Goal: Information Seeking & Learning: Learn about a topic

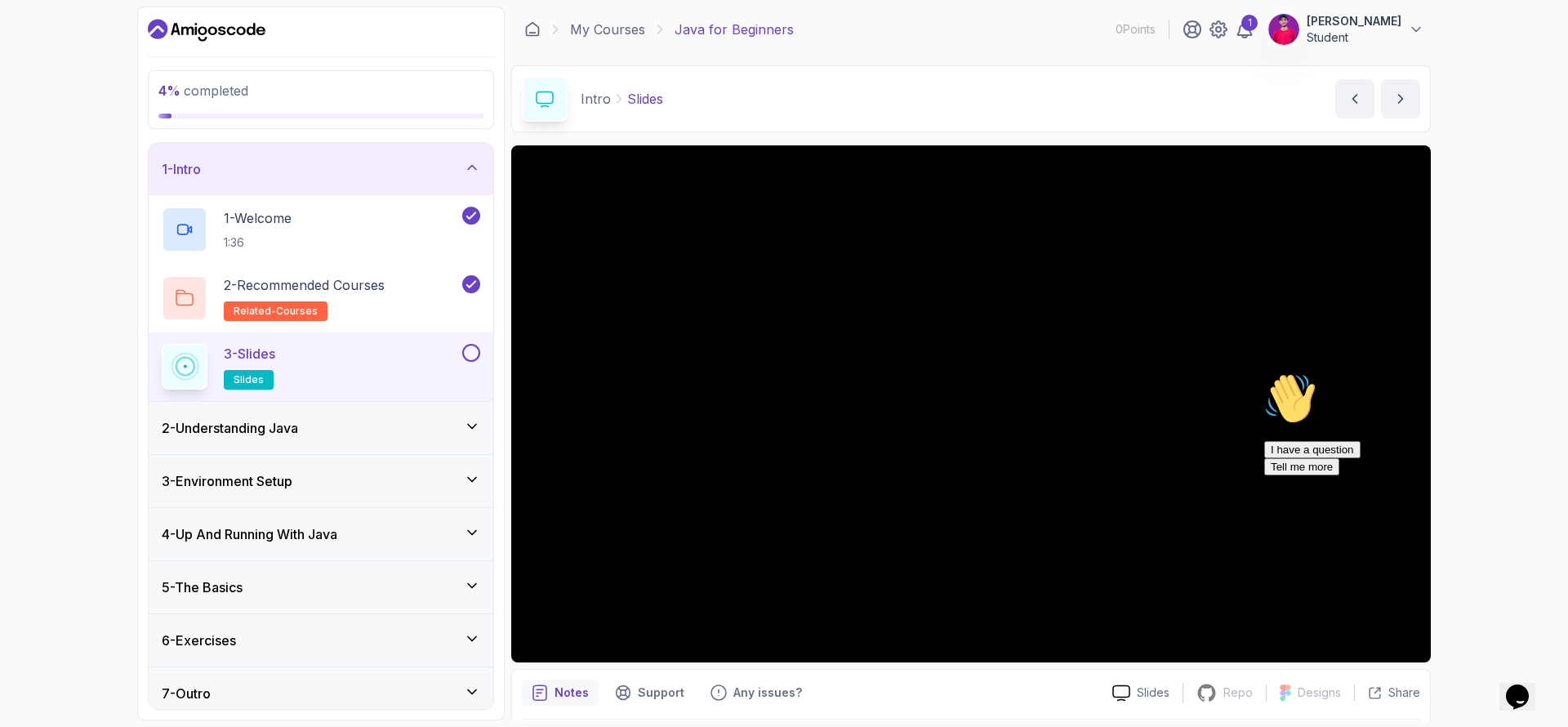
click at [292, 420] on h3 "2 - Understanding Java" at bounding box center [230, 428] width 136 height 19
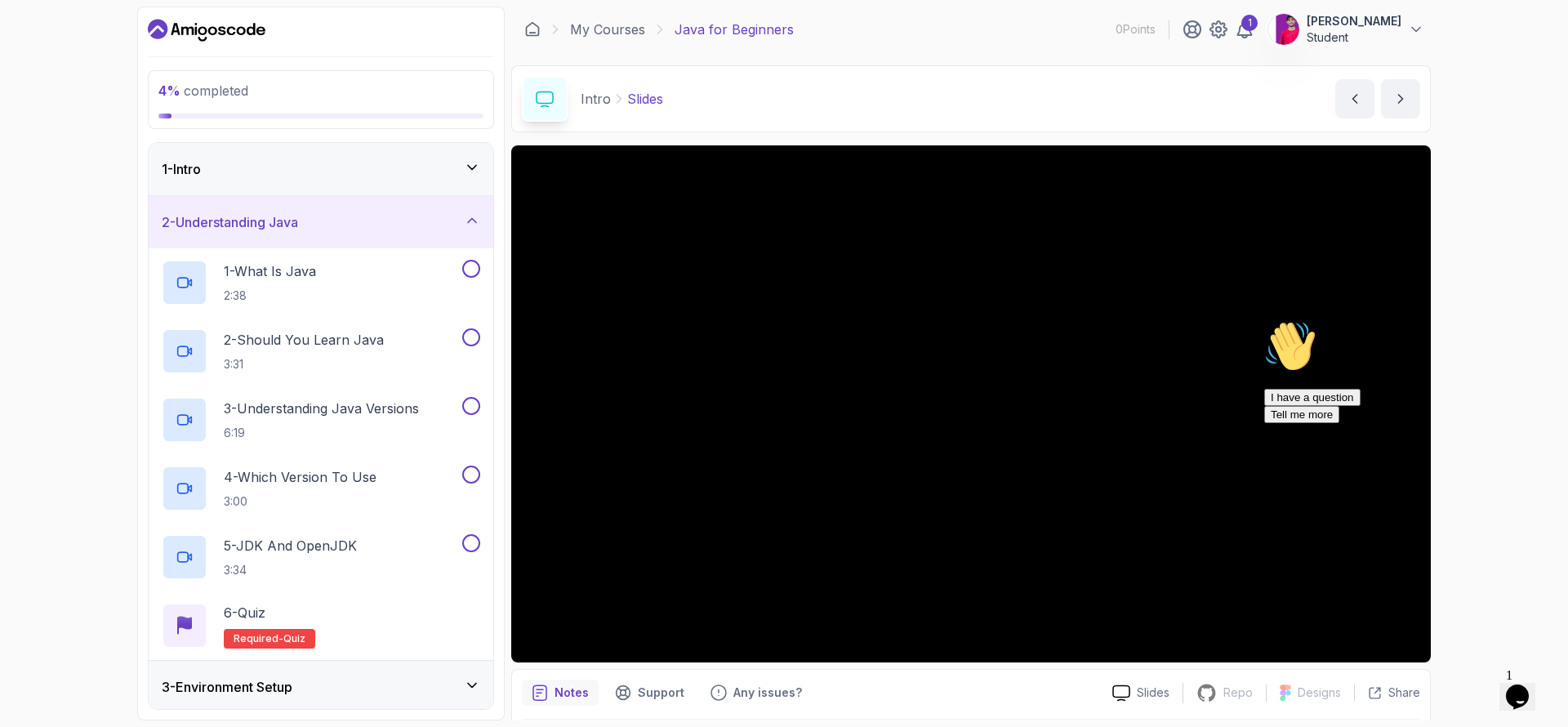
click at [460, 170] on div "1 - Intro" at bounding box center [321, 169] width 318 height 19
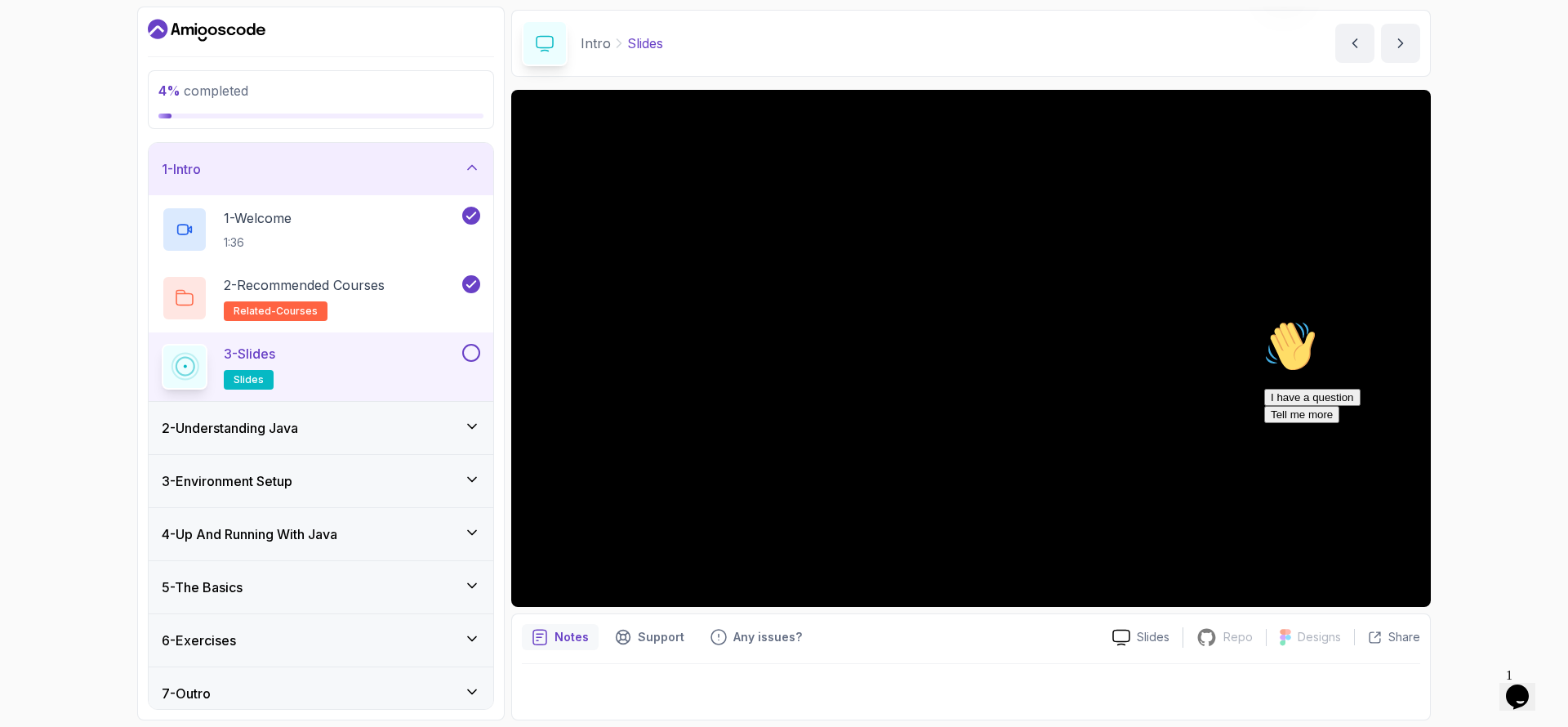
scroll to position [56, 0]
click at [812, 687] on div at bounding box center [971, 687] width 899 height 45
click at [1407, 48] on icon "next content" at bounding box center [1400, 42] width 16 height 16
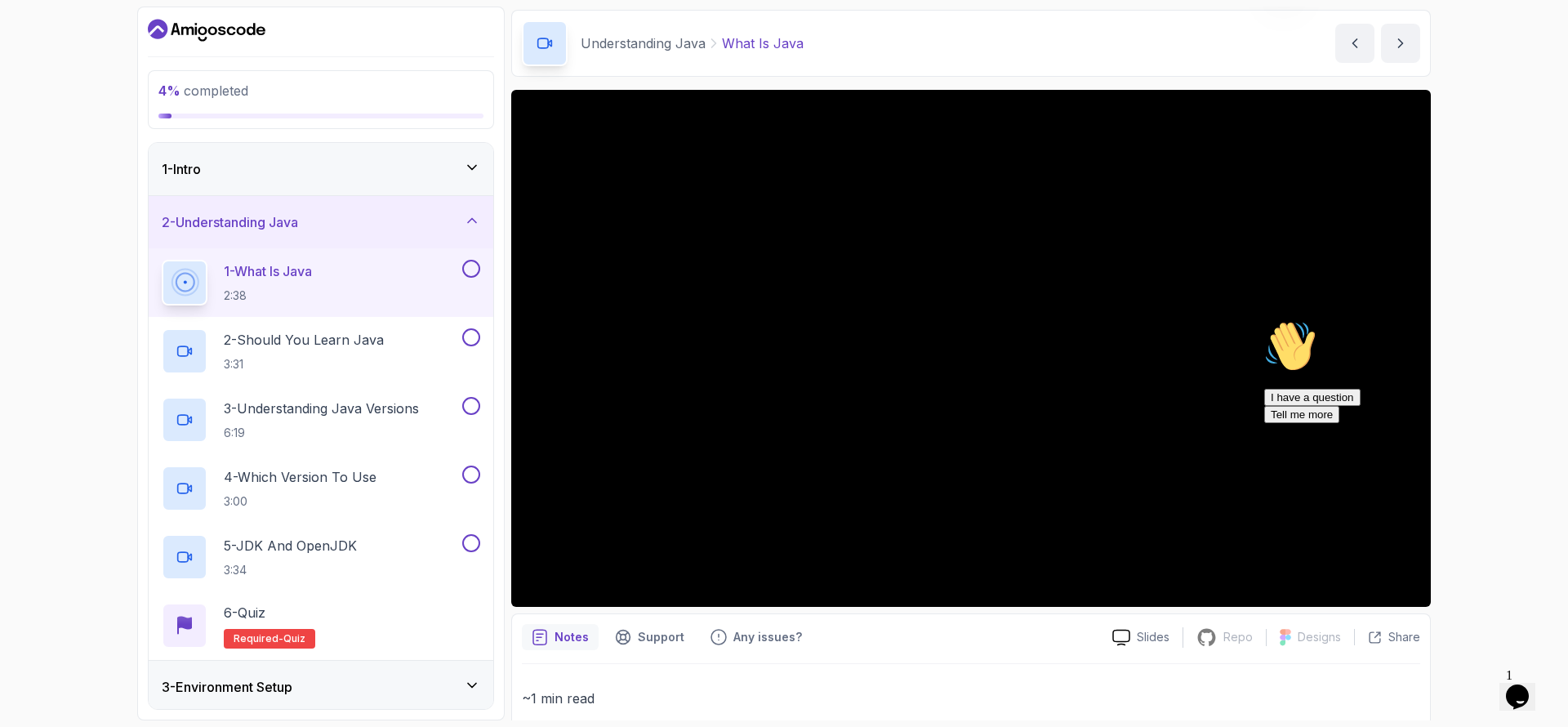
click at [383, 160] on div "1 - Intro" at bounding box center [321, 169] width 318 height 19
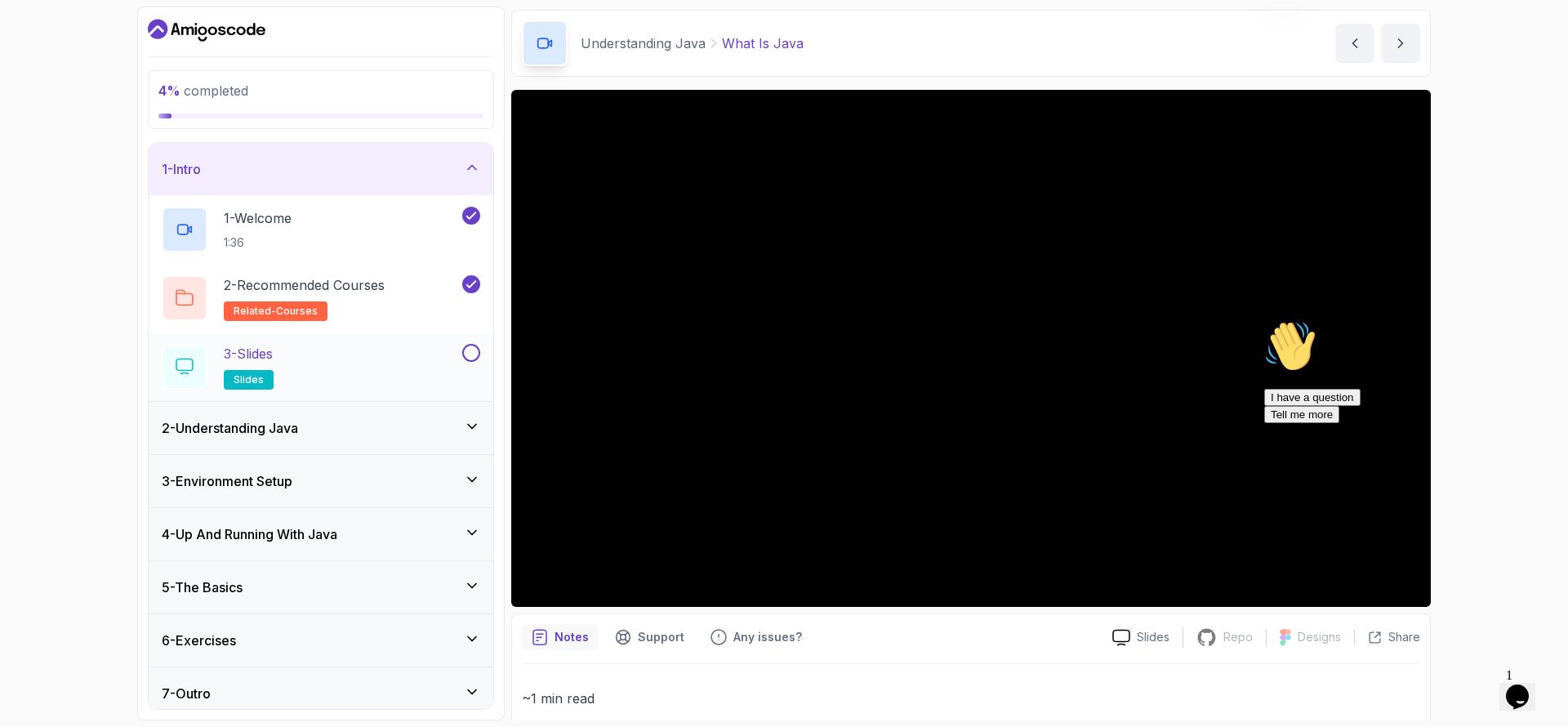
click at [293, 350] on div "3 - Slides slides" at bounding box center [311, 366] width 297 height 45
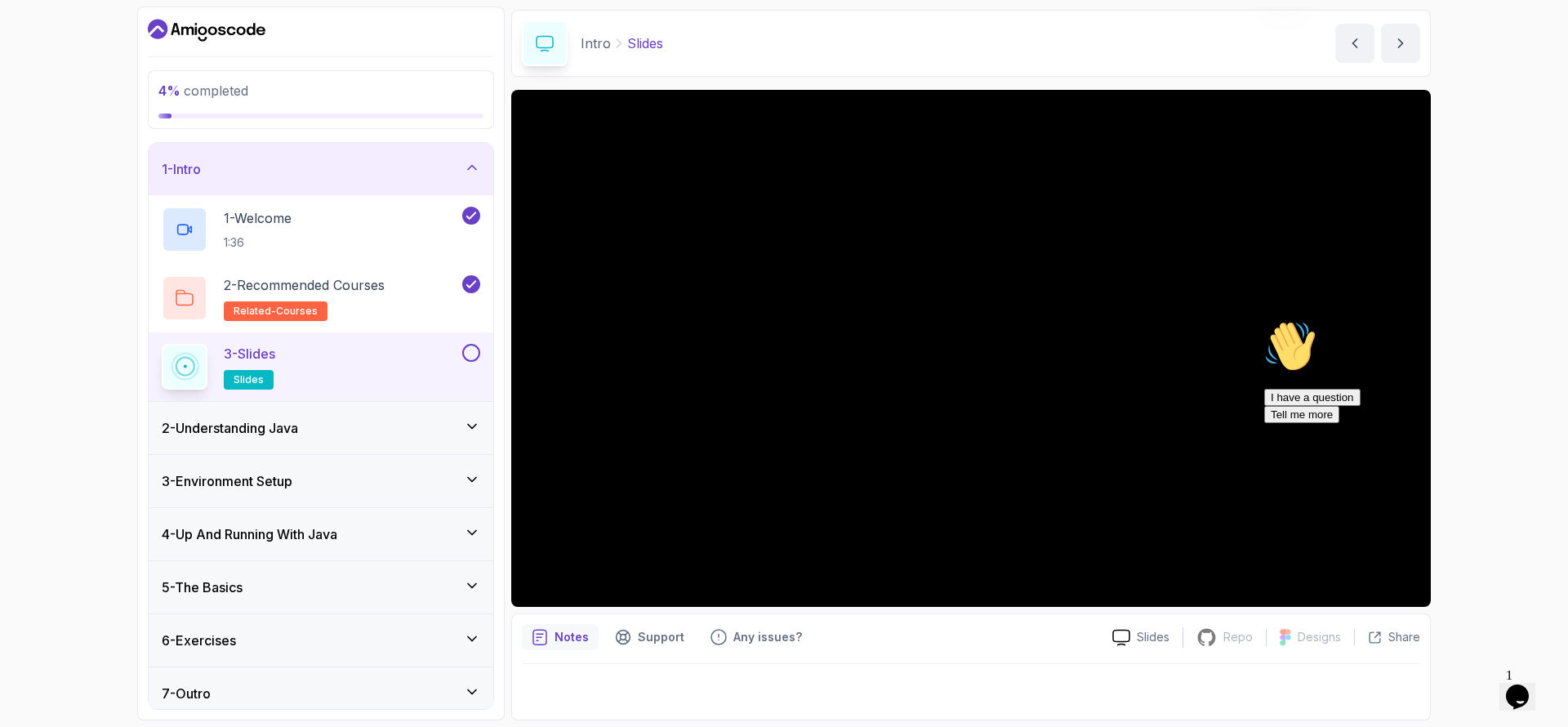
click at [480, 355] on div "3 - Slides slides" at bounding box center [320, 366] width 344 height 68
click at [1386, 423] on div "I have a question Tell me more" at bounding box center [1411, 406] width 294 height 35
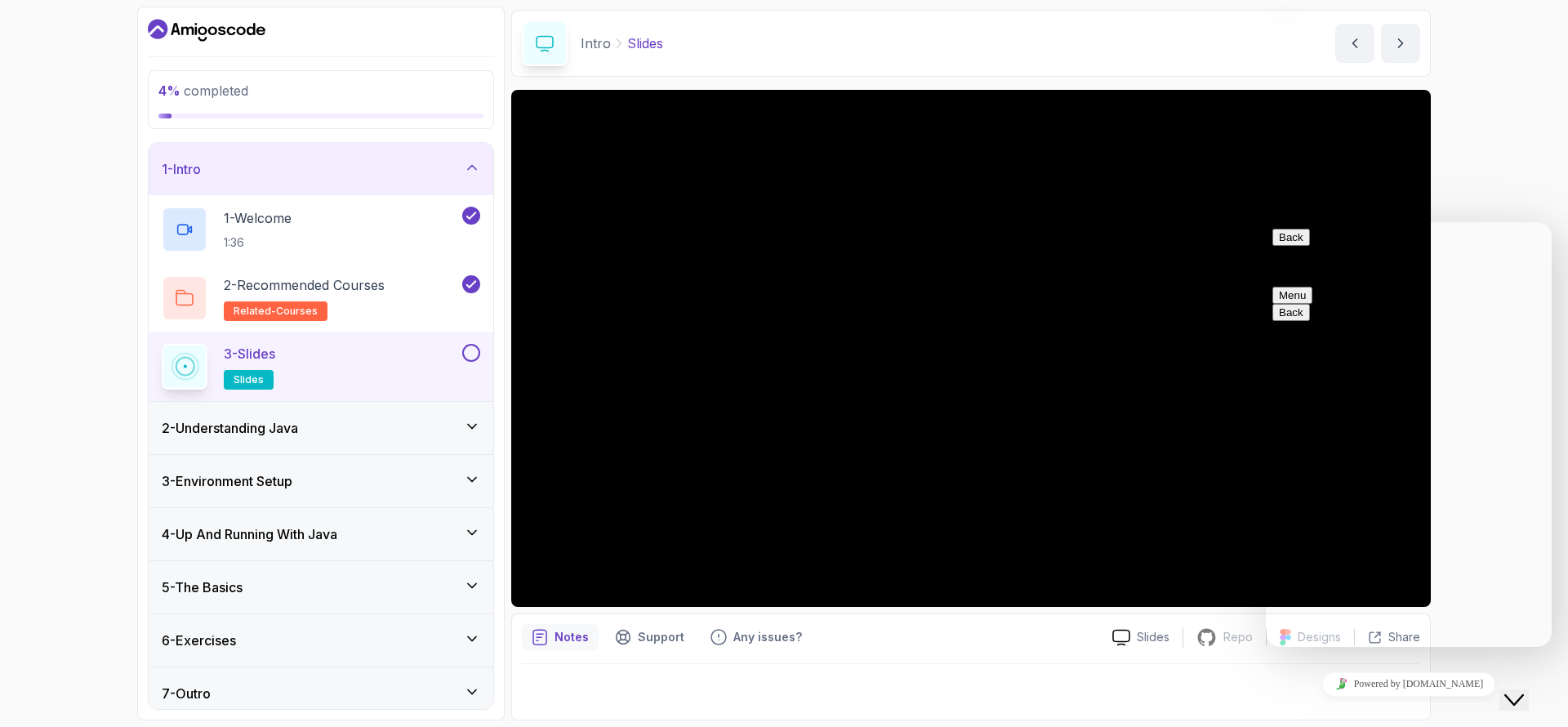
click at [1517, 690] on icon "Close Chat This icon closes the chat window." at bounding box center [1514, 700] width 19 height 19
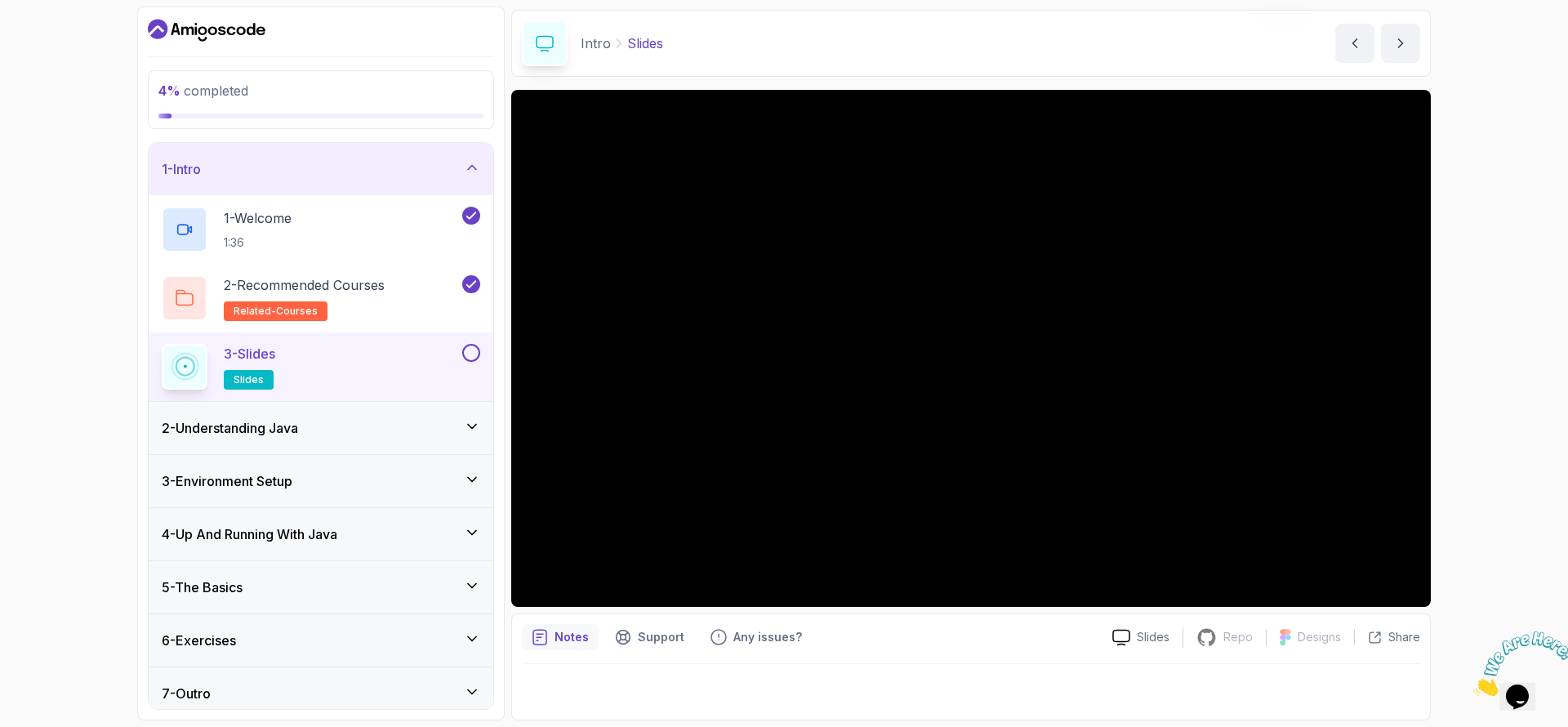
click at [549, 649] on div "Notes" at bounding box center [560, 636] width 77 height 26
click at [593, 692] on div at bounding box center [971, 687] width 899 height 45
click at [469, 344] on button at bounding box center [471, 353] width 18 height 18
drag, startPoint x: 477, startPoint y: 347, endPoint x: 462, endPoint y: 358, distance: 18.6
click at [462, 358] on div at bounding box center [470, 353] width 21 height 18
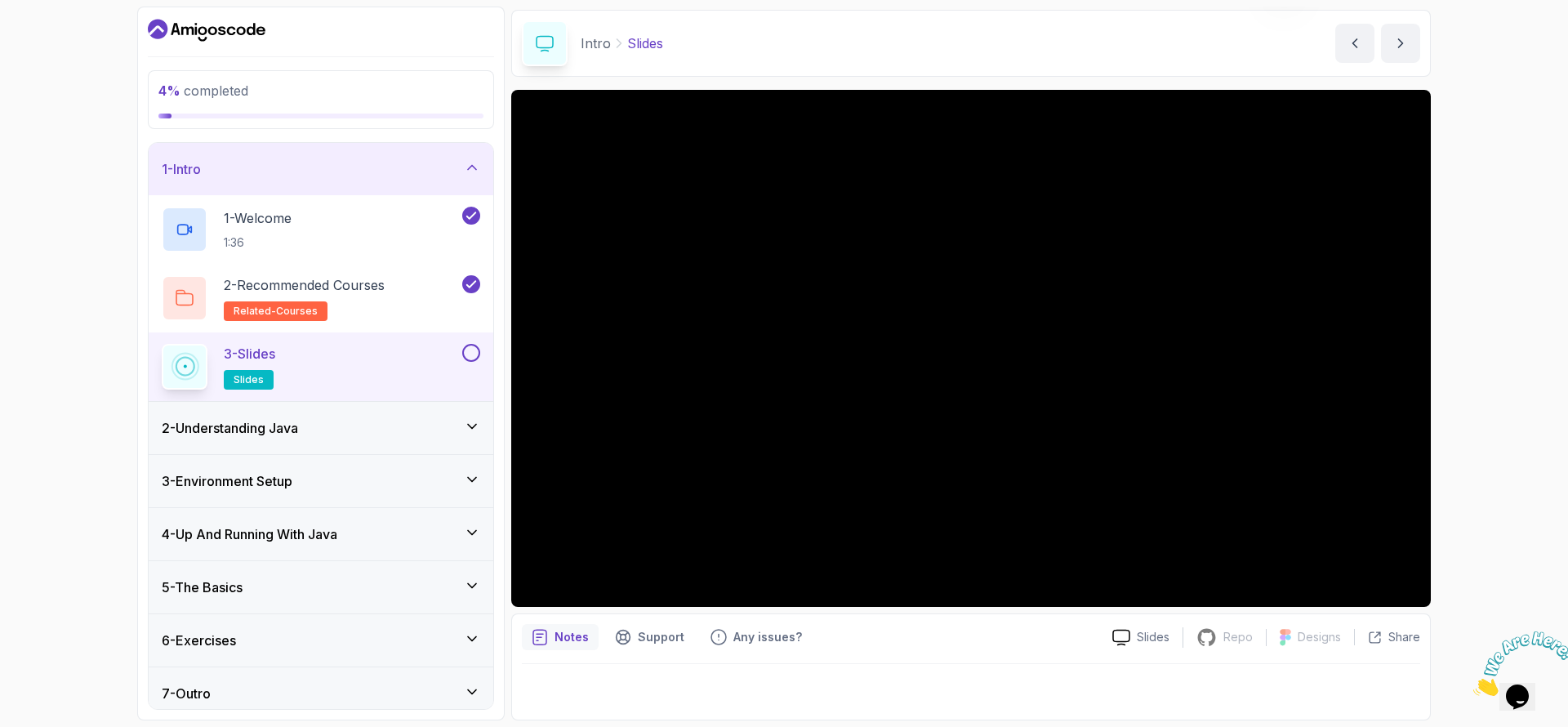
click at [464, 357] on div at bounding box center [470, 353] width 21 height 18
click at [464, 357] on button at bounding box center [471, 353] width 18 height 18
click at [464, 356] on button at bounding box center [471, 353] width 18 height 18
click at [1407, 45] on icon "next content" at bounding box center [1400, 42] width 16 height 16
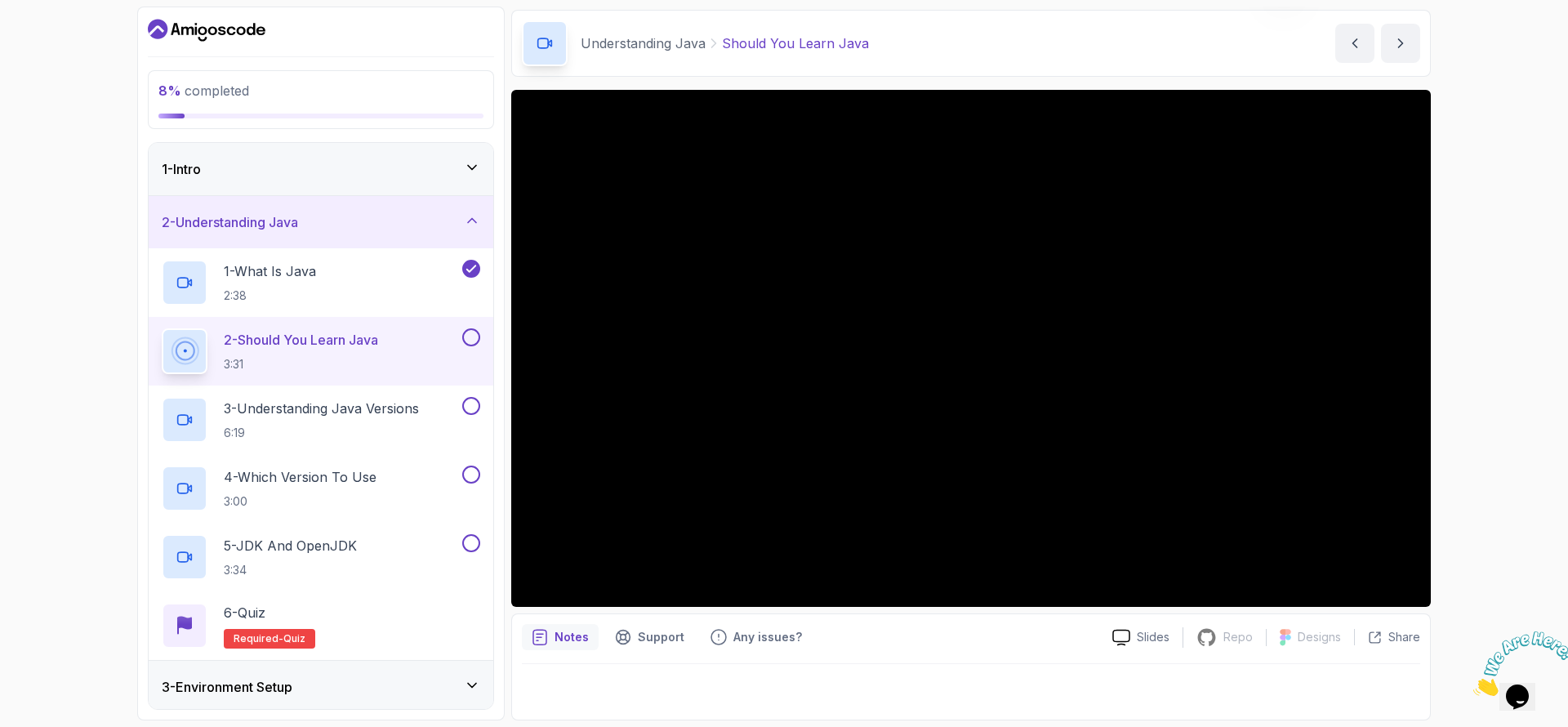
click at [400, 165] on div "1 - Intro" at bounding box center [321, 169] width 318 height 19
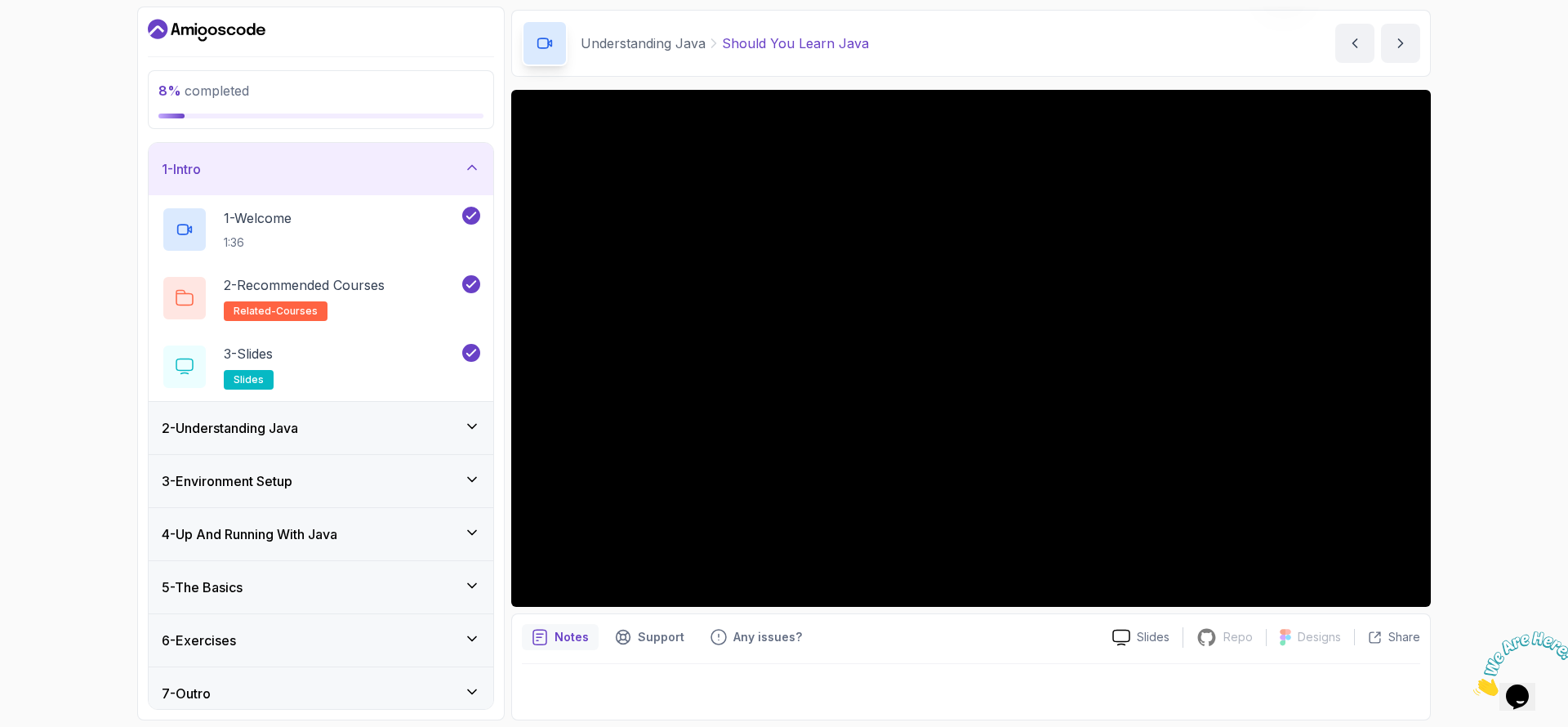
click at [398, 165] on div "1 - Intro" at bounding box center [321, 169] width 318 height 19
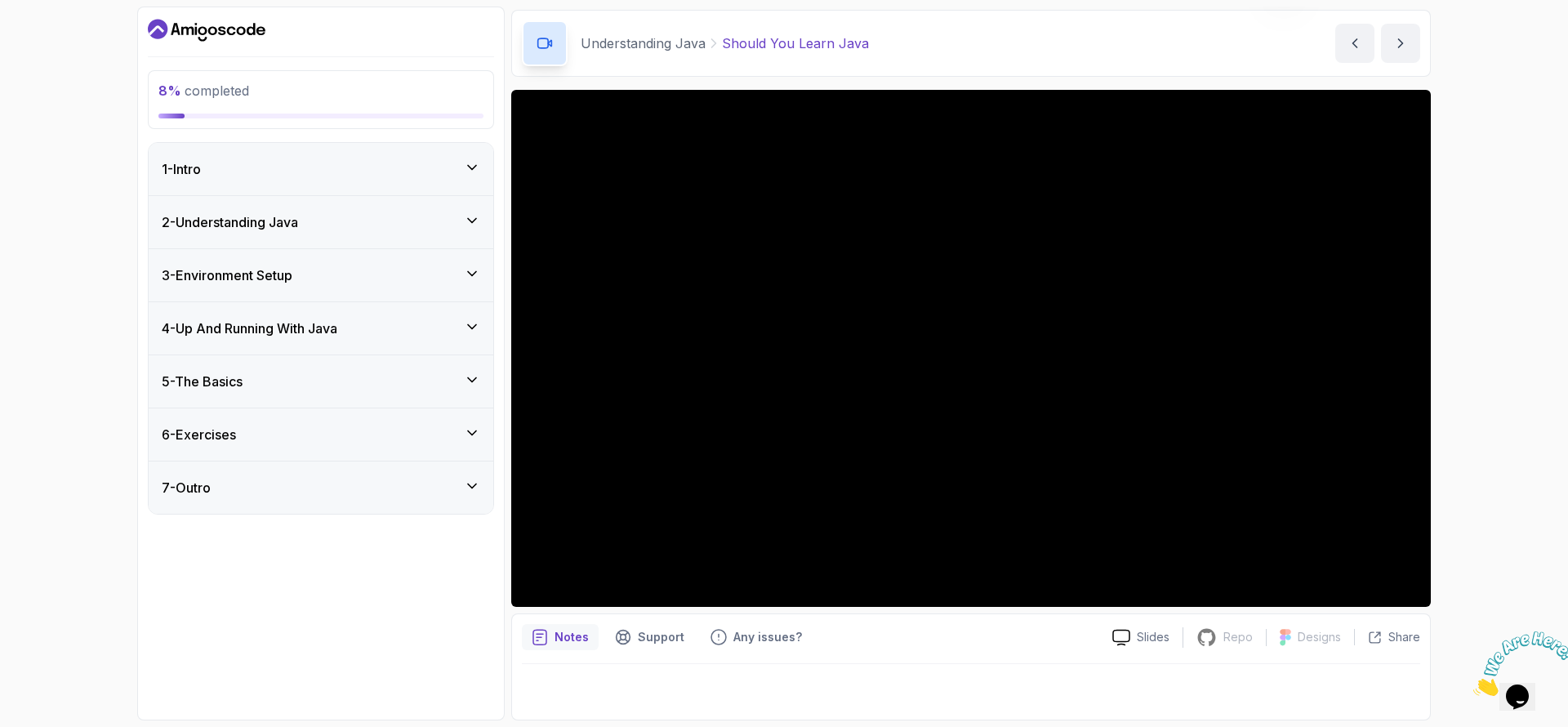
click at [149, 143] on button "1 - Intro" at bounding box center [320, 169] width 344 height 52
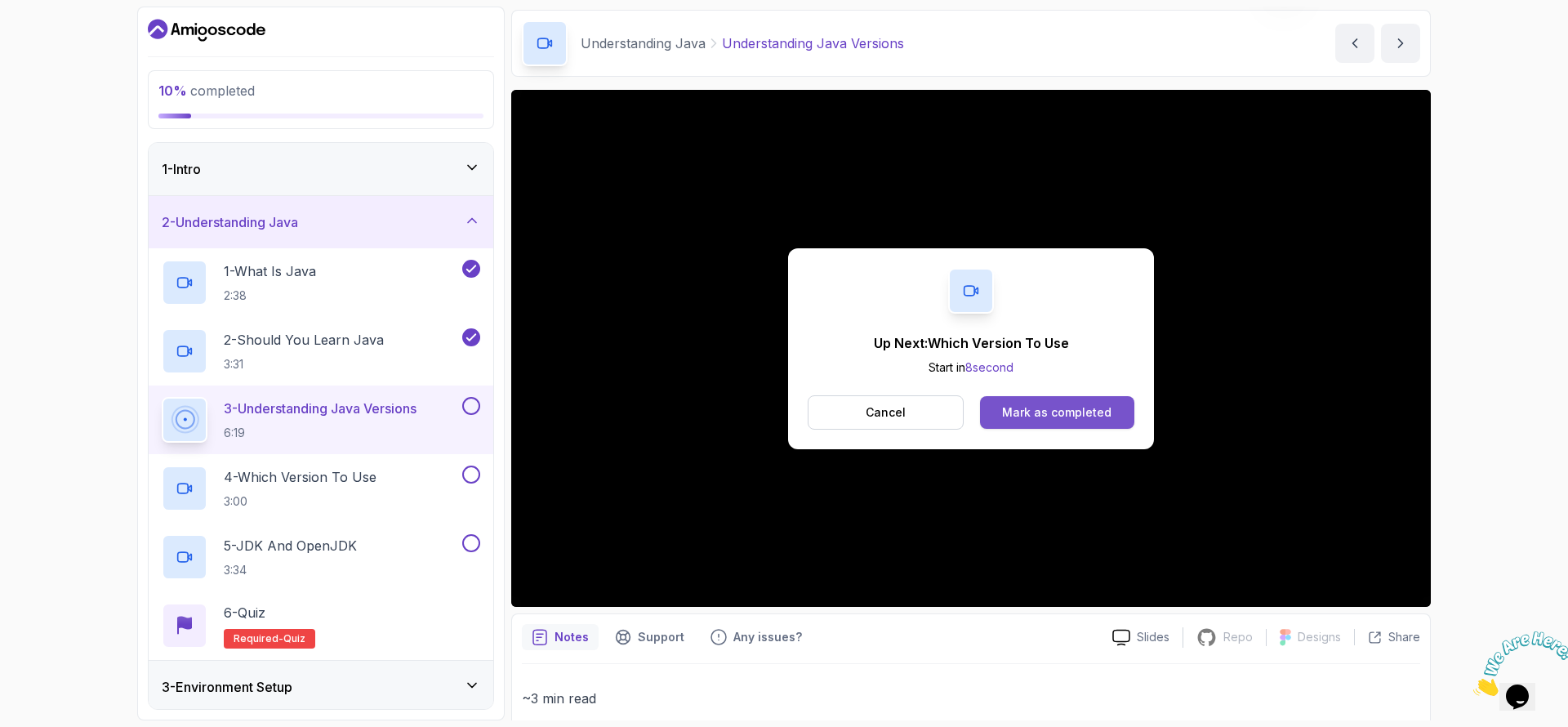
click at [1002, 417] on button "Mark as completed" at bounding box center [1058, 413] width 154 height 33
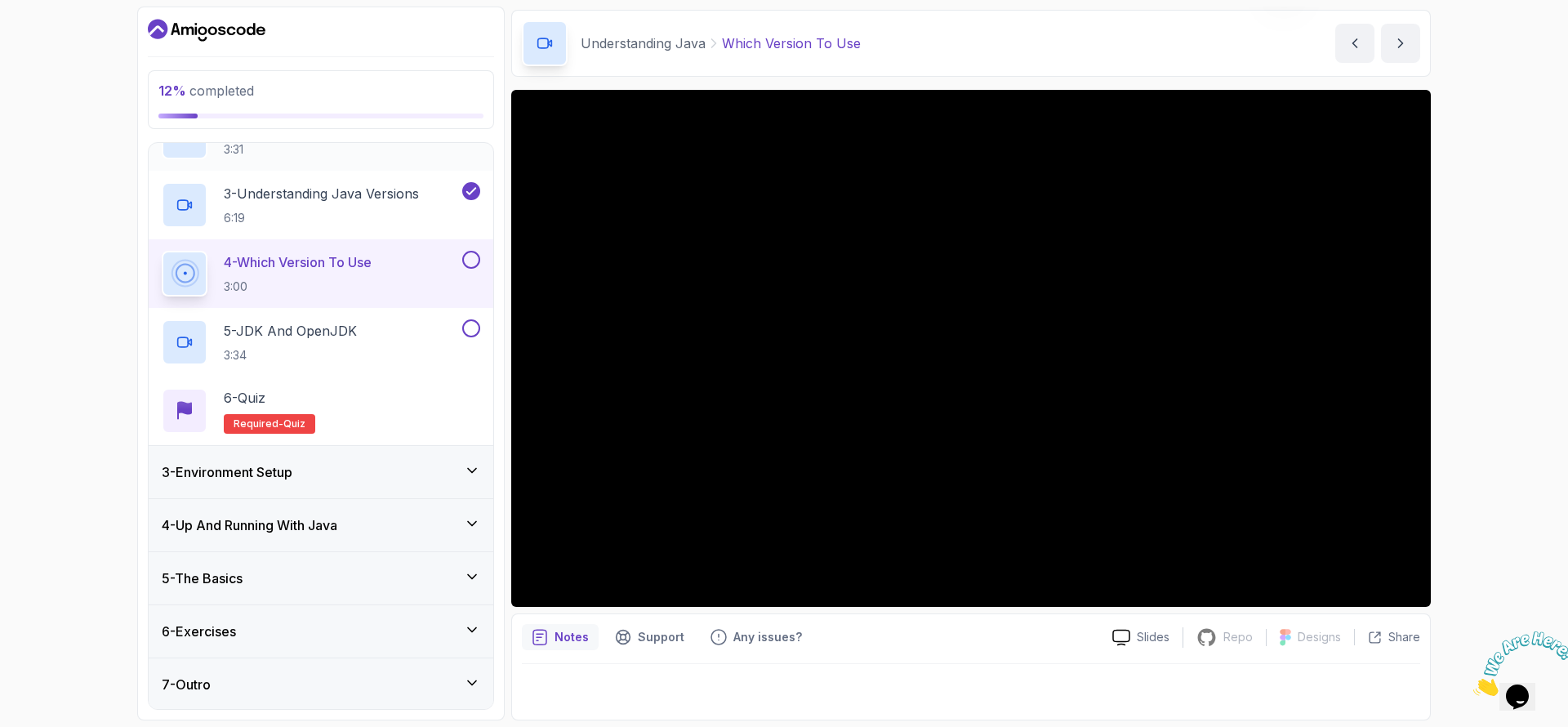
scroll to position [216, 0]
click at [332, 476] on div "3 - Environment Setup" at bounding box center [321, 471] width 318 height 19
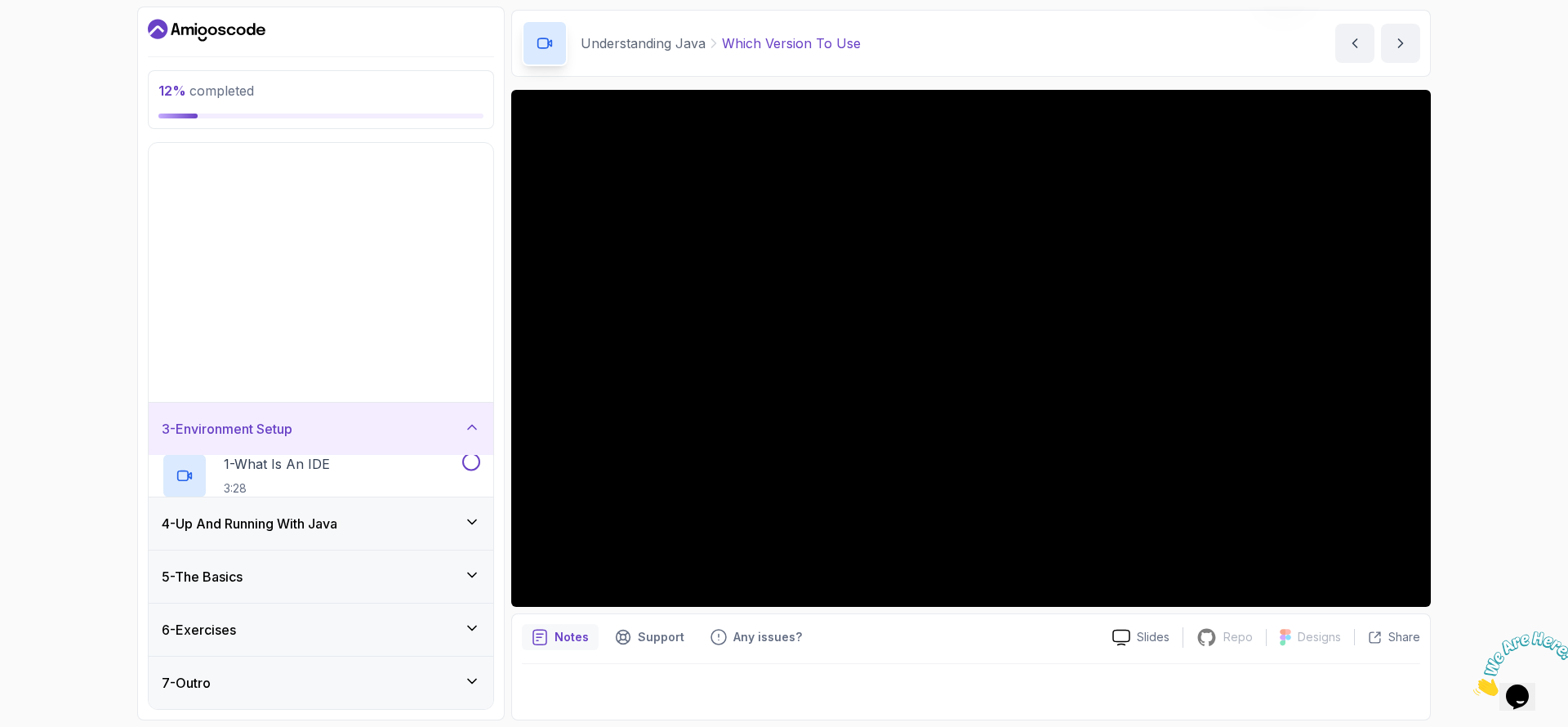
scroll to position [0, 0]
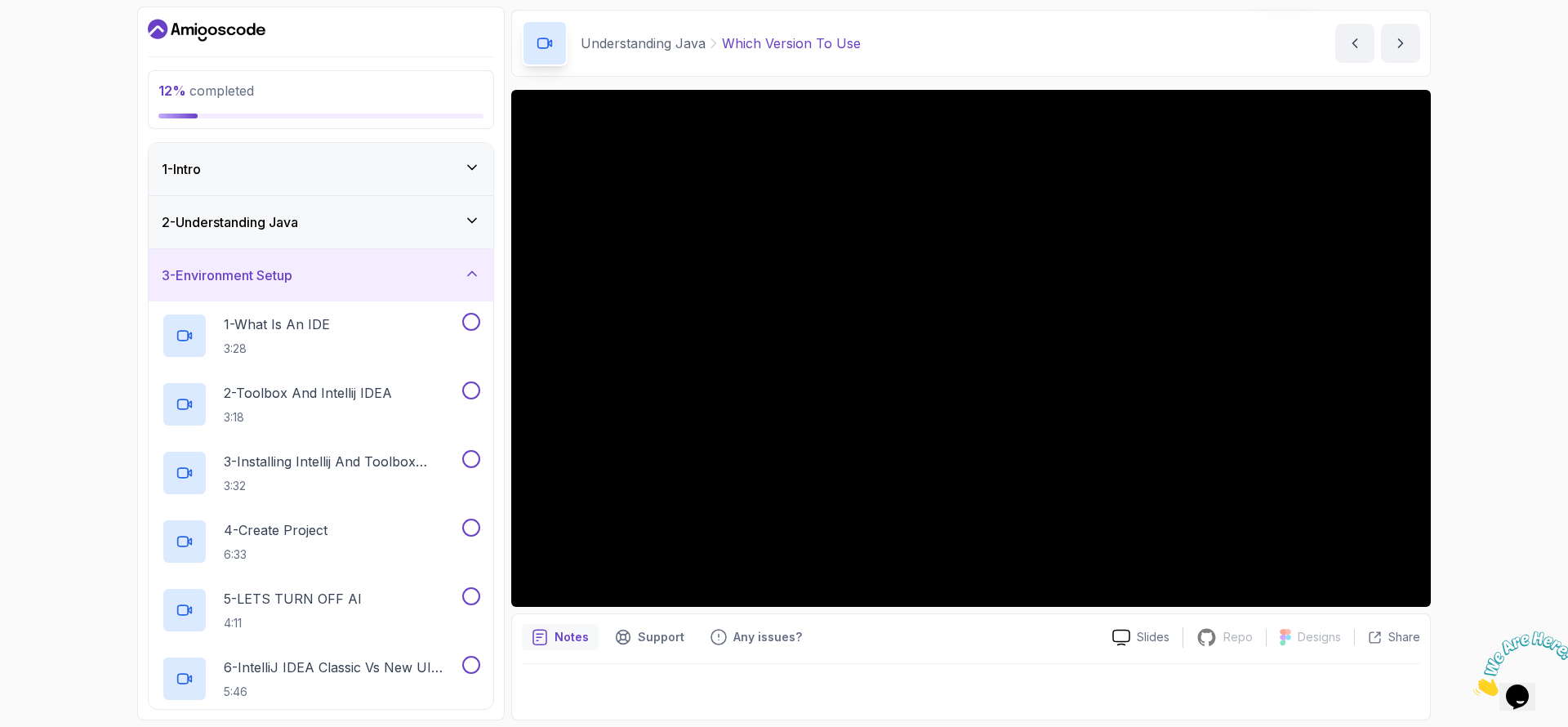
click at [329, 229] on div "2 - Understanding Java" at bounding box center [321, 222] width 318 height 19
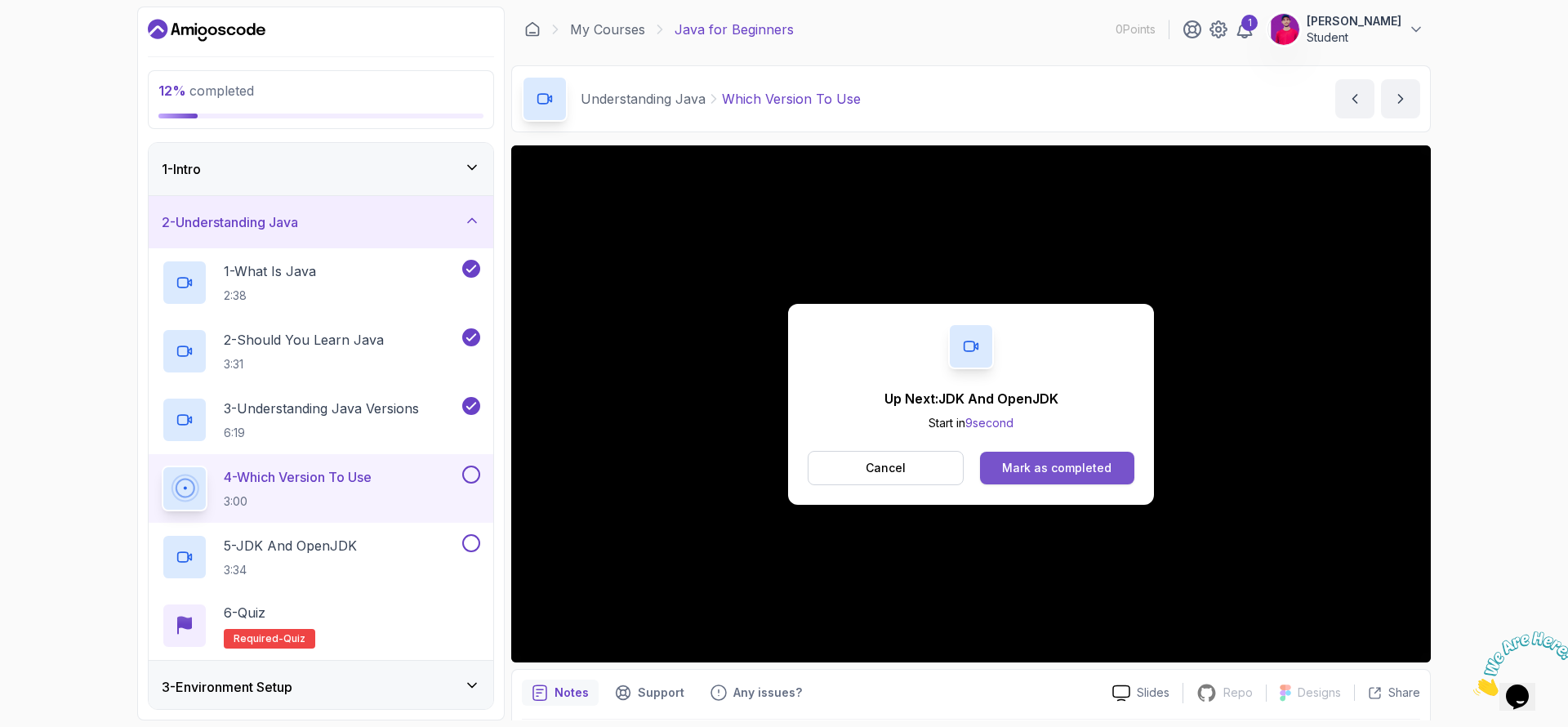
click at [1050, 457] on button "Mark as completed" at bounding box center [1058, 468] width 154 height 33
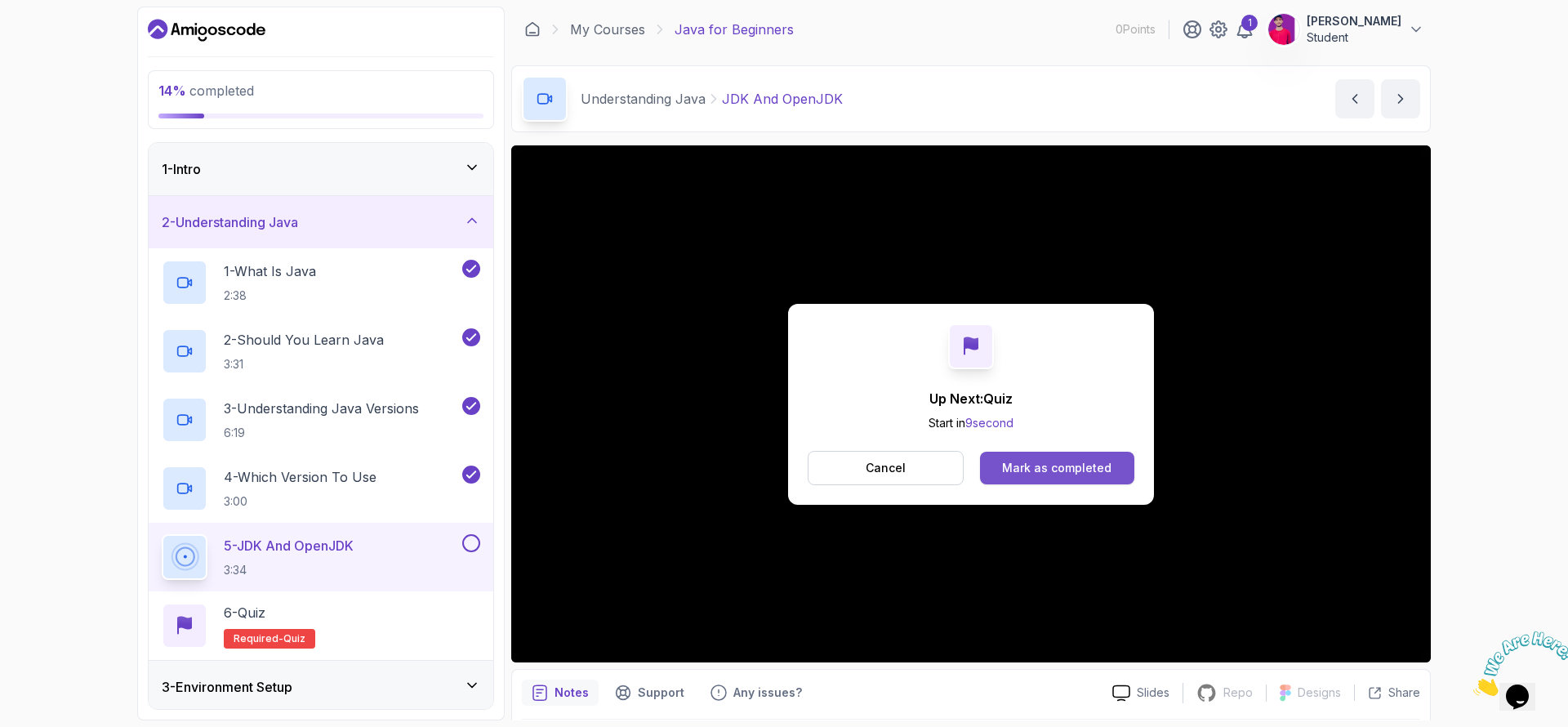
click at [1040, 451] on button "Mark as completed" at bounding box center [1058, 468] width 154 height 33
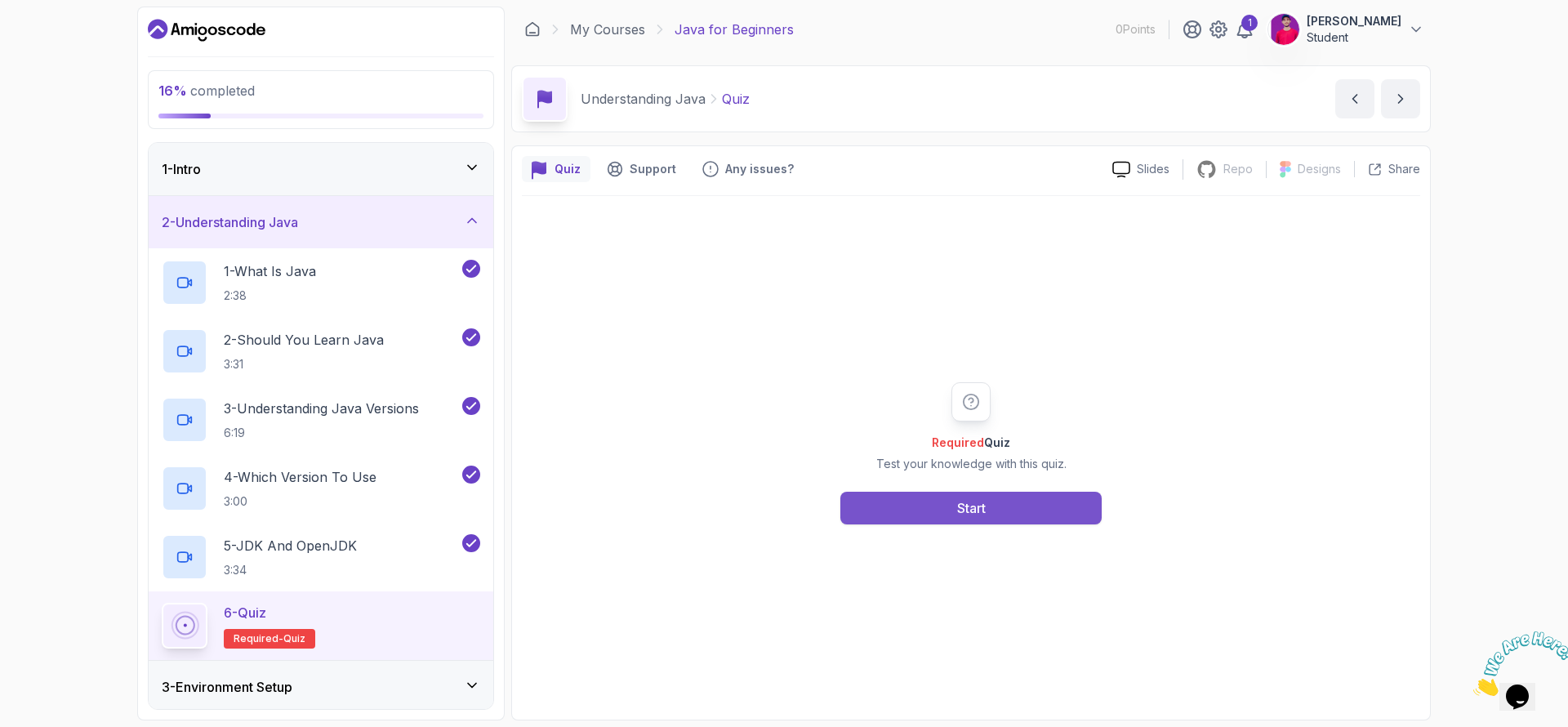
click at [979, 501] on div "Start" at bounding box center [972, 508] width 29 height 19
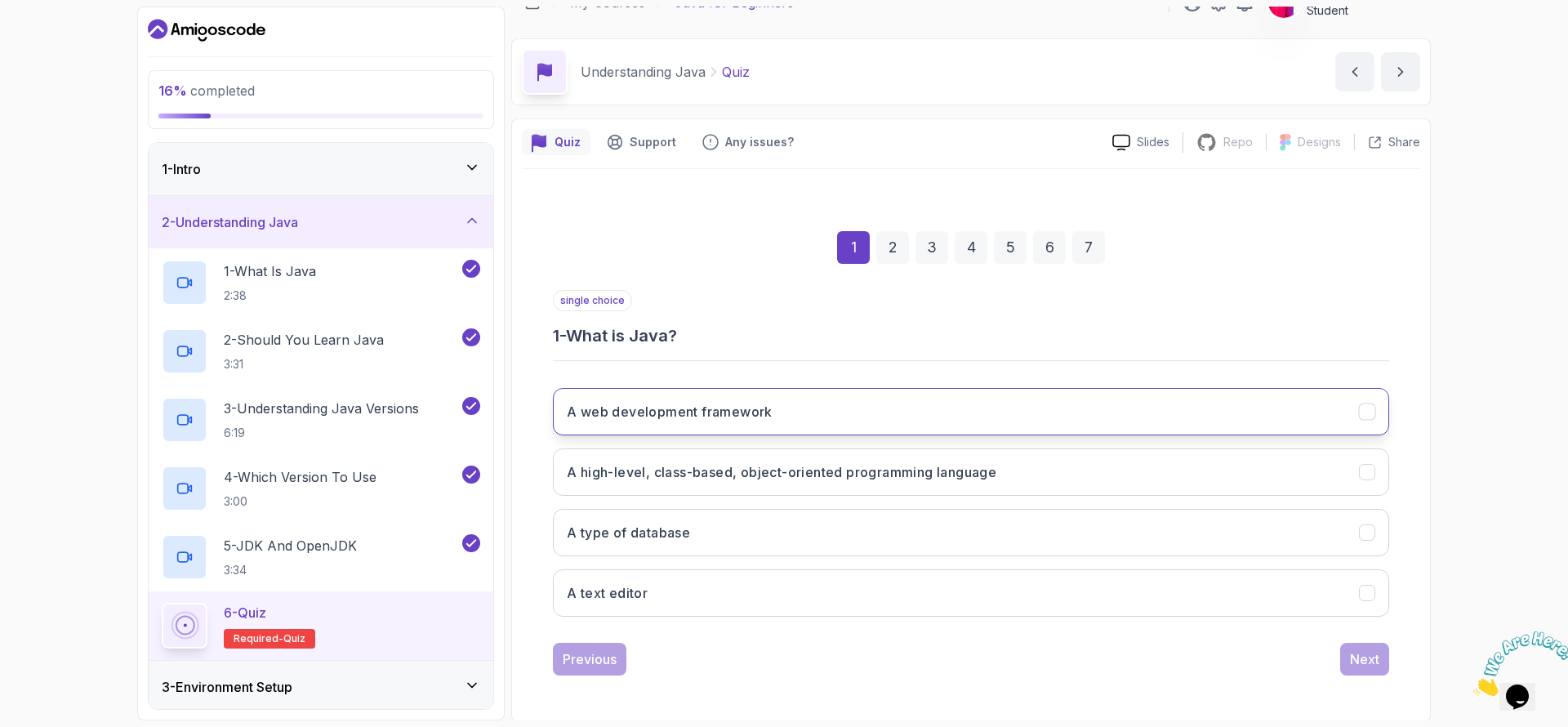
scroll to position [29, 0]
drag, startPoint x: 542, startPoint y: 339, endPoint x: 597, endPoint y: 355, distance: 57.3
click at [597, 355] on div "1 2 3 4 5 6 7 single choice 1 - What is Java? A web development framework A hig…" at bounding box center [971, 438] width 899 height 497
click at [637, 471] on h3 "A high-level, class-based, object-oriented programming language" at bounding box center [782, 471] width 430 height 19
click at [1350, 664] on div "Next" at bounding box center [1365, 658] width 29 height 19
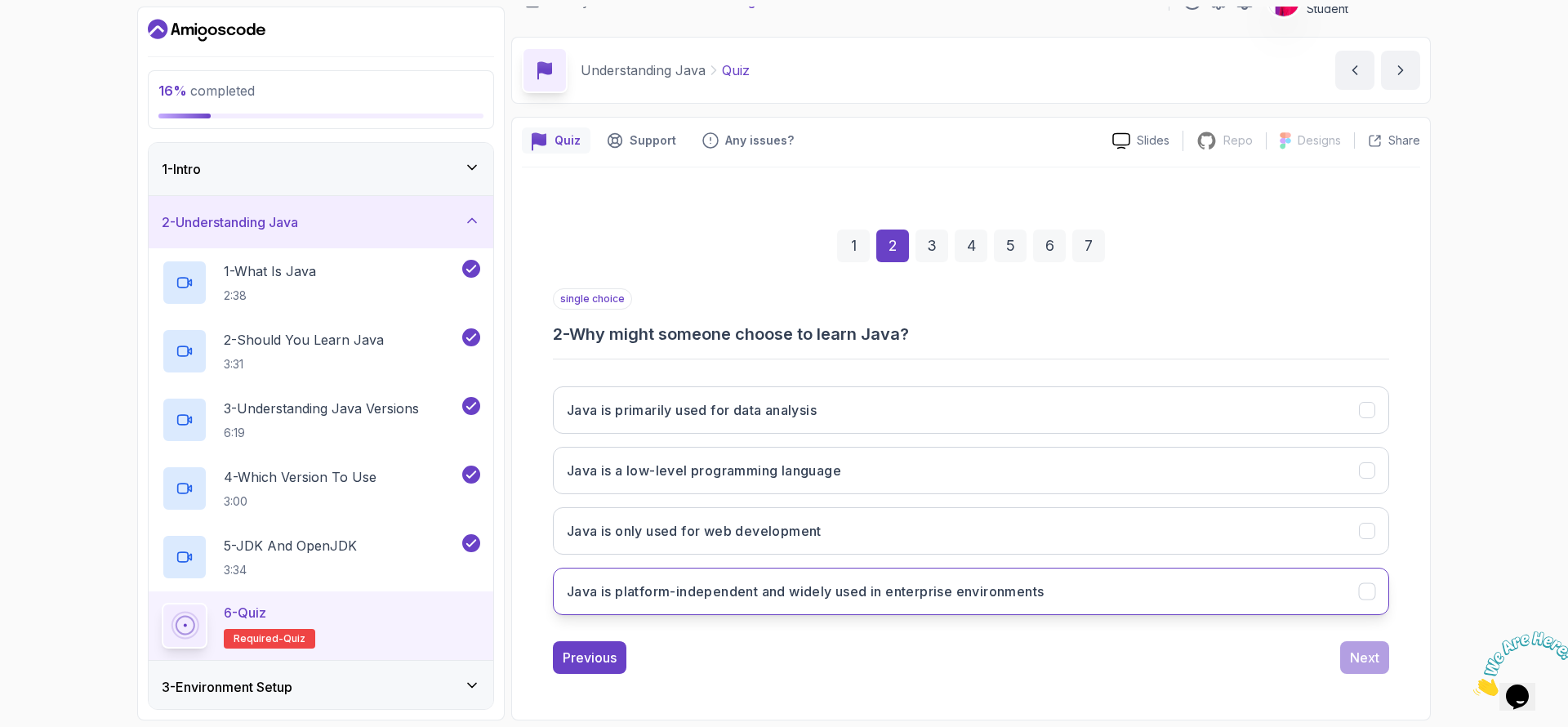
click at [596, 590] on h3 "Java is platform-independent and widely used in enterprise environments" at bounding box center [805, 591] width 477 height 19
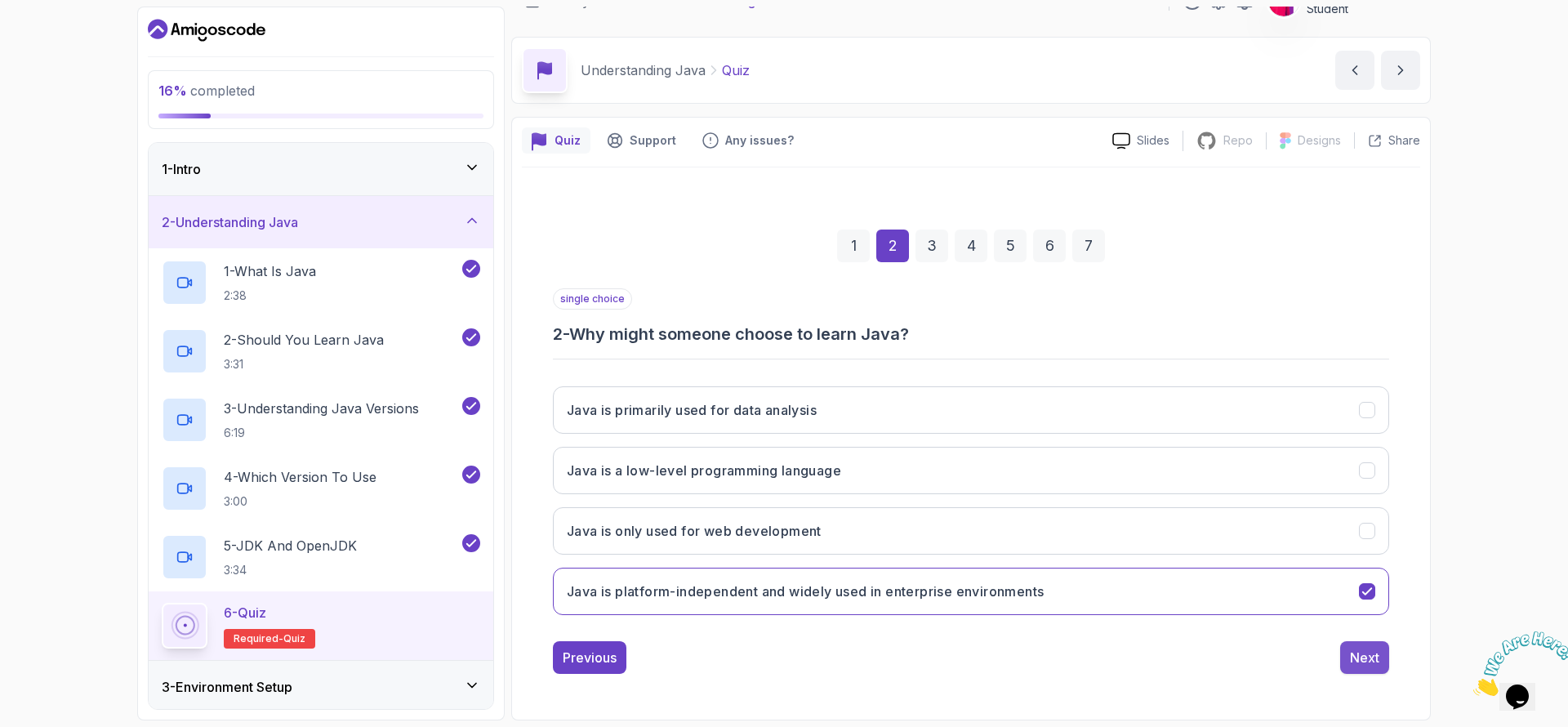
click at [1340, 659] on button "Next" at bounding box center [1365, 658] width 49 height 33
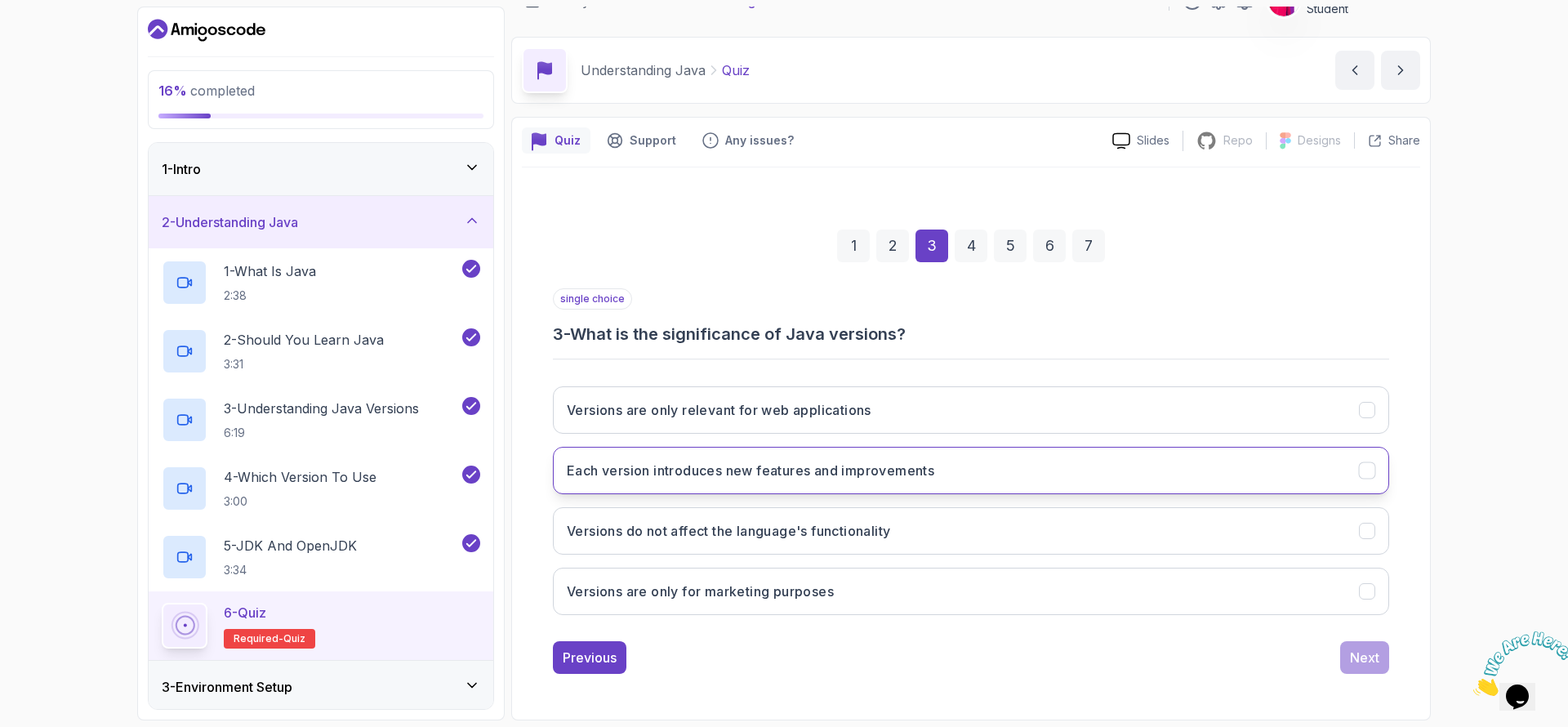
click at [641, 475] on h3 "Each version introduces new features and improvements" at bounding box center [750, 471] width 367 height 19
click at [1350, 657] on div "Next" at bounding box center [1365, 658] width 29 height 19
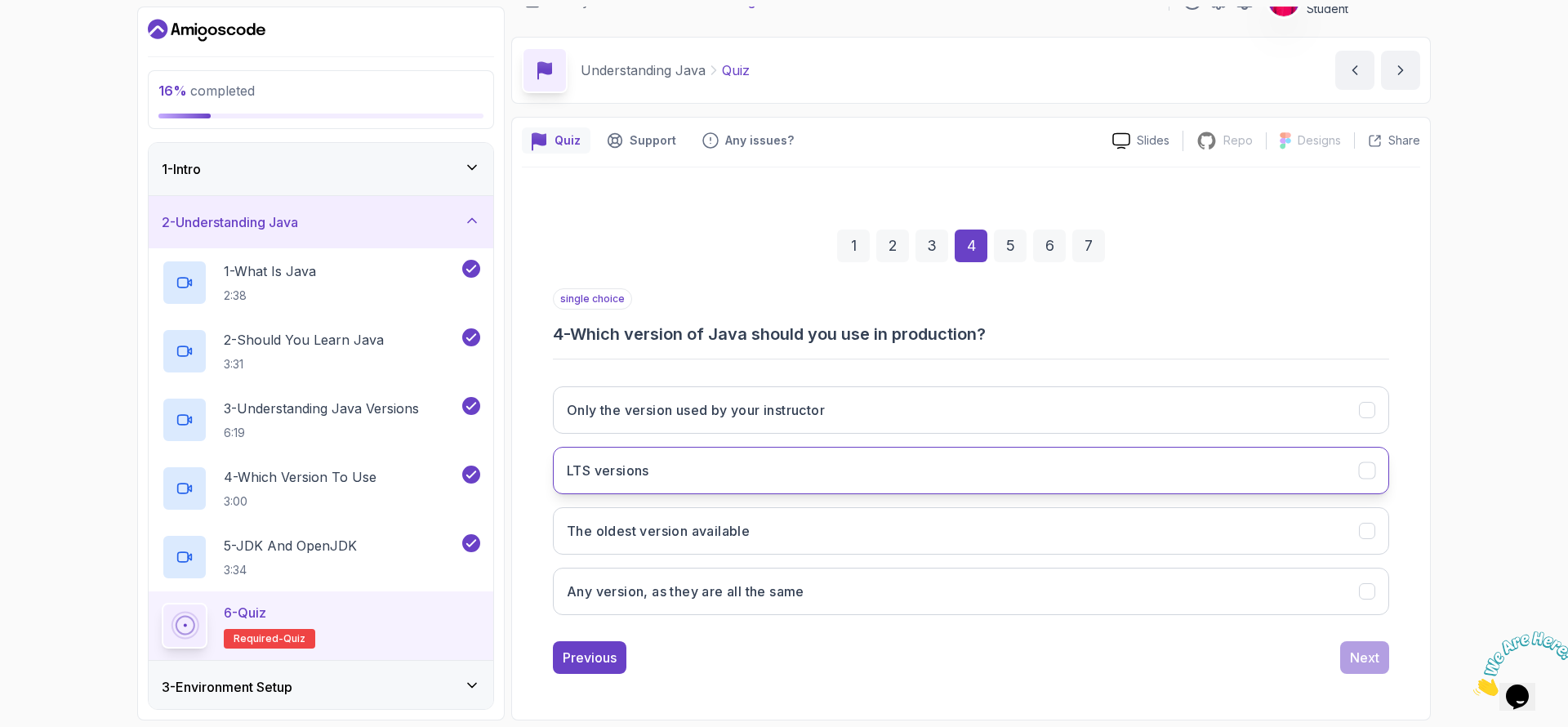
click at [617, 475] on h3 "LTS versions" at bounding box center [608, 471] width 83 height 19
click at [1365, 651] on div "Next" at bounding box center [1365, 658] width 29 height 19
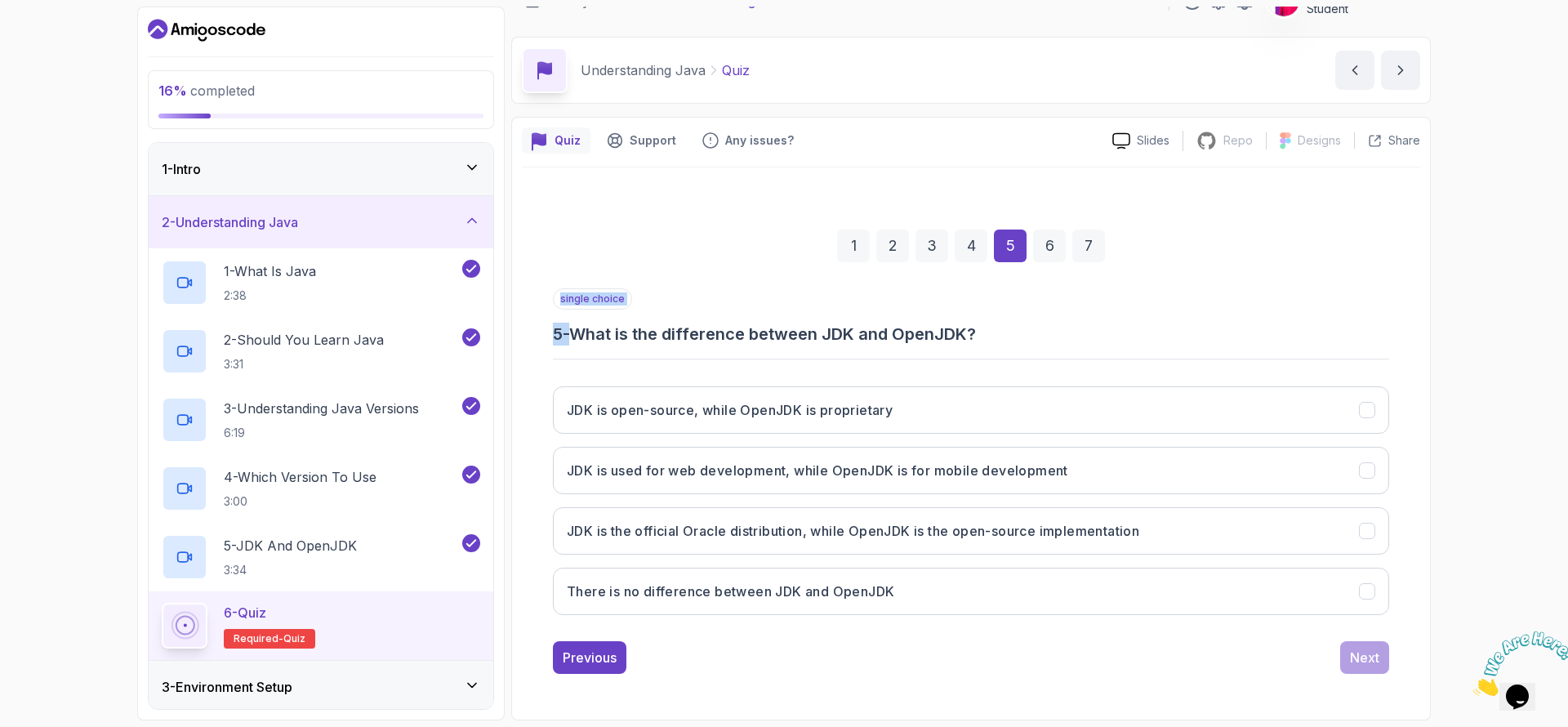
drag, startPoint x: 607, startPoint y: 338, endPoint x: 937, endPoint y: 358, distance: 330.6
click at [937, 358] on div "single choice 5 - What is the difference between JDK and OpenJDK? JDK is open-s…" at bounding box center [970, 458] width 836 height 339
copy div "single choice 5 -"
click at [576, 323] on h3 "5 - What is the difference between JDK and OpenJDK?" at bounding box center [970, 335] width 836 height 23
drag, startPoint x: 576, startPoint y: 323, endPoint x: 1029, endPoint y: 607, distance: 534.7
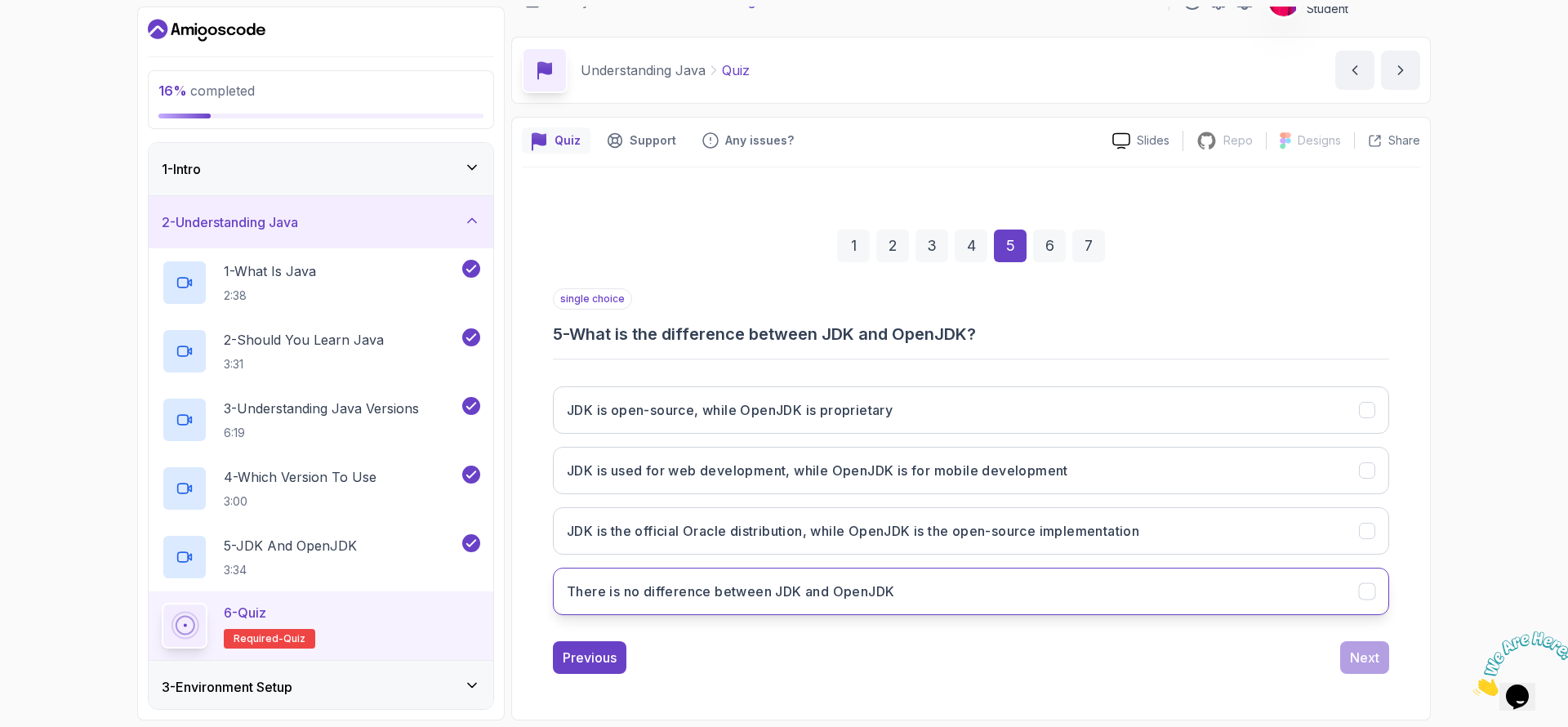
click at [1029, 607] on div "single choice 5 - What is the difference between JDK and OpenJDK? JDK is open-s…" at bounding box center [970, 458] width 836 height 339
copy div "What is the difference between JDK and OpenJDK? JDK is open-source, while OpenJ…"
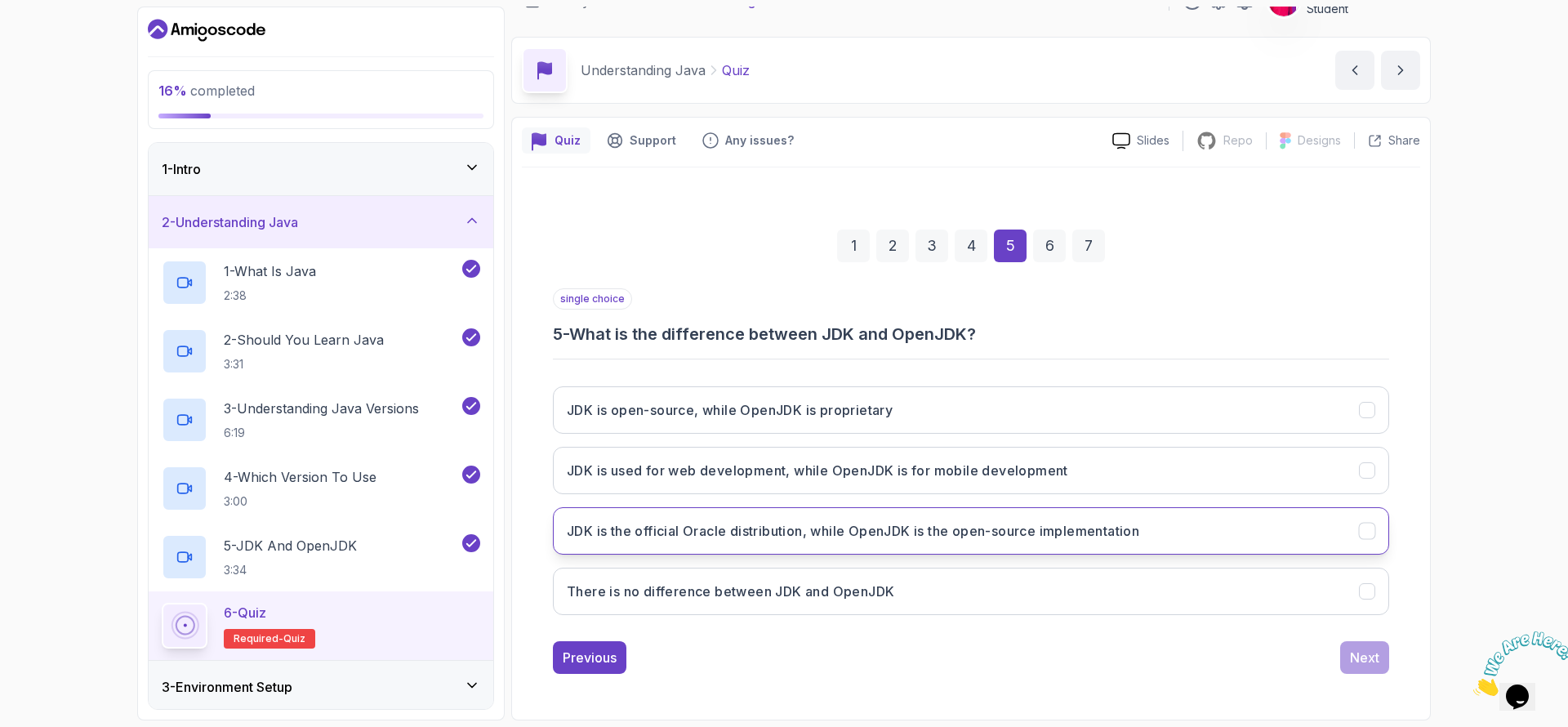
click at [584, 529] on h3 "JDK is the official Oracle distribution, while OpenJDK is the open-source imple…" at bounding box center [853, 530] width 573 height 19
click at [1083, 681] on div "1 2 3 4 5 6 7 single choice 5 - What is the difference between JDK and OpenJDK?…" at bounding box center [971, 438] width 899 height 497
click at [1375, 670] on button "Next" at bounding box center [1365, 658] width 49 height 33
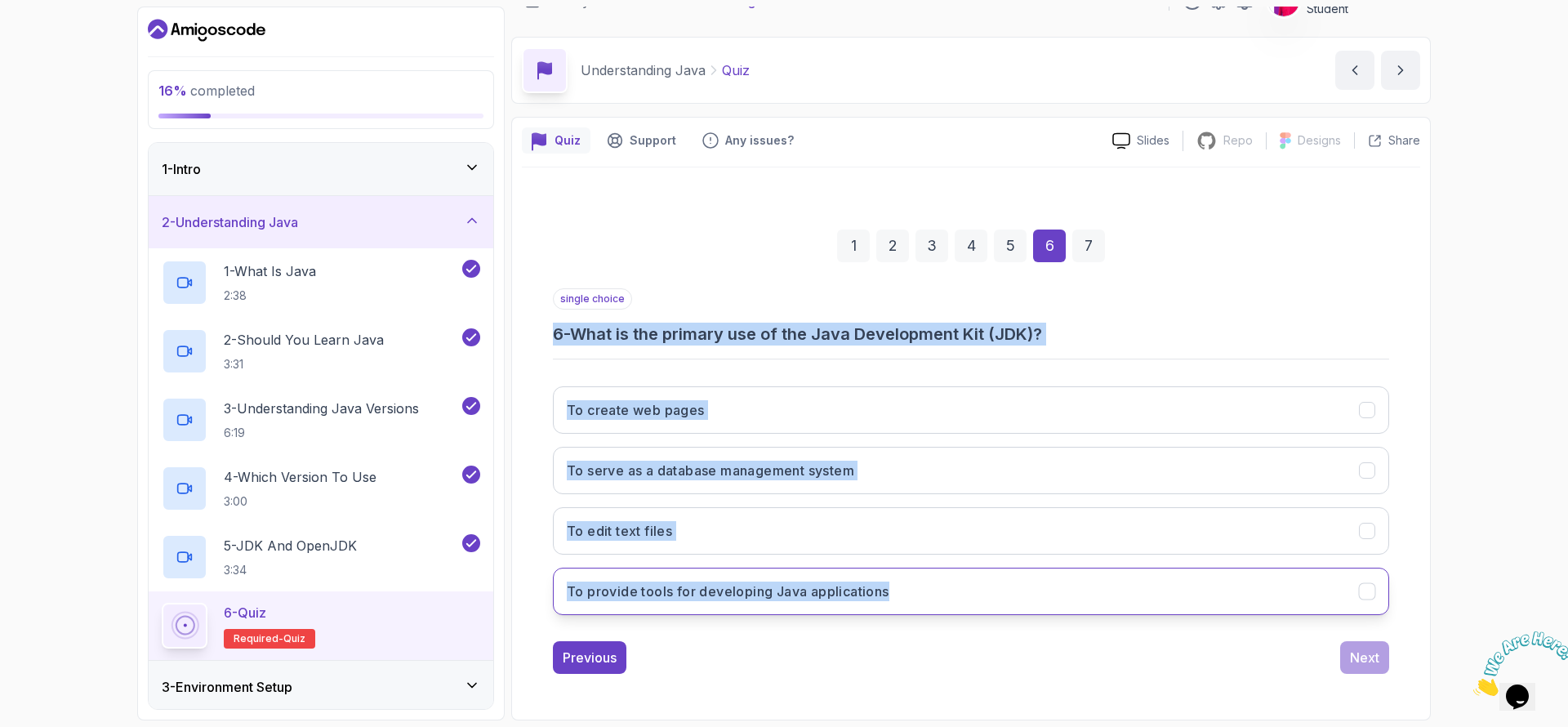
drag, startPoint x: 541, startPoint y: 337, endPoint x: 981, endPoint y: 608, distance: 516.8
click at [981, 608] on div "1 2 3 4 5 6 7 single choice 6 - What is the primary use of the Java Development…" at bounding box center [971, 438] width 899 height 497
copy div "6 - What is the primary use of the Java Development Kit (JDK)? To create web pa…"
click at [597, 596] on h3 "To provide tools for developing Java applications" at bounding box center [728, 591] width 323 height 19
click at [1358, 660] on div "Next" at bounding box center [1365, 658] width 29 height 19
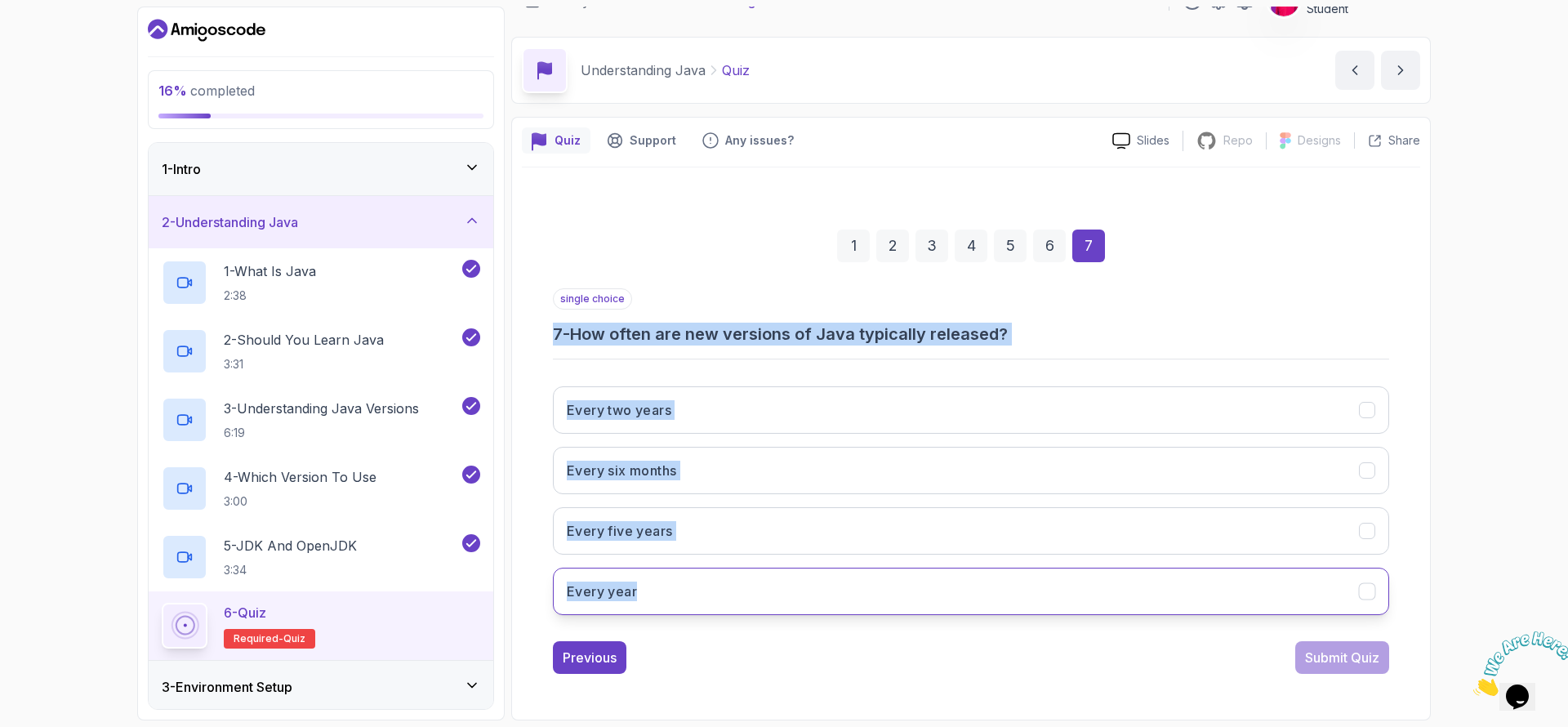
drag, startPoint x: 525, startPoint y: 325, endPoint x: 743, endPoint y: 608, distance: 357.2
click at [743, 608] on div "1 2 3 4 5 6 7 single choice 7 - How often are new versions of Java typically re…" at bounding box center [971, 438] width 899 height 497
copy div "7 - How often are new versions of Java typically released? Every two years Ever…"
click at [543, 517] on div "1 2 3 4 5 6 7 single choice 7 - How often are new versions of Java typically re…" at bounding box center [971, 438] width 899 height 497
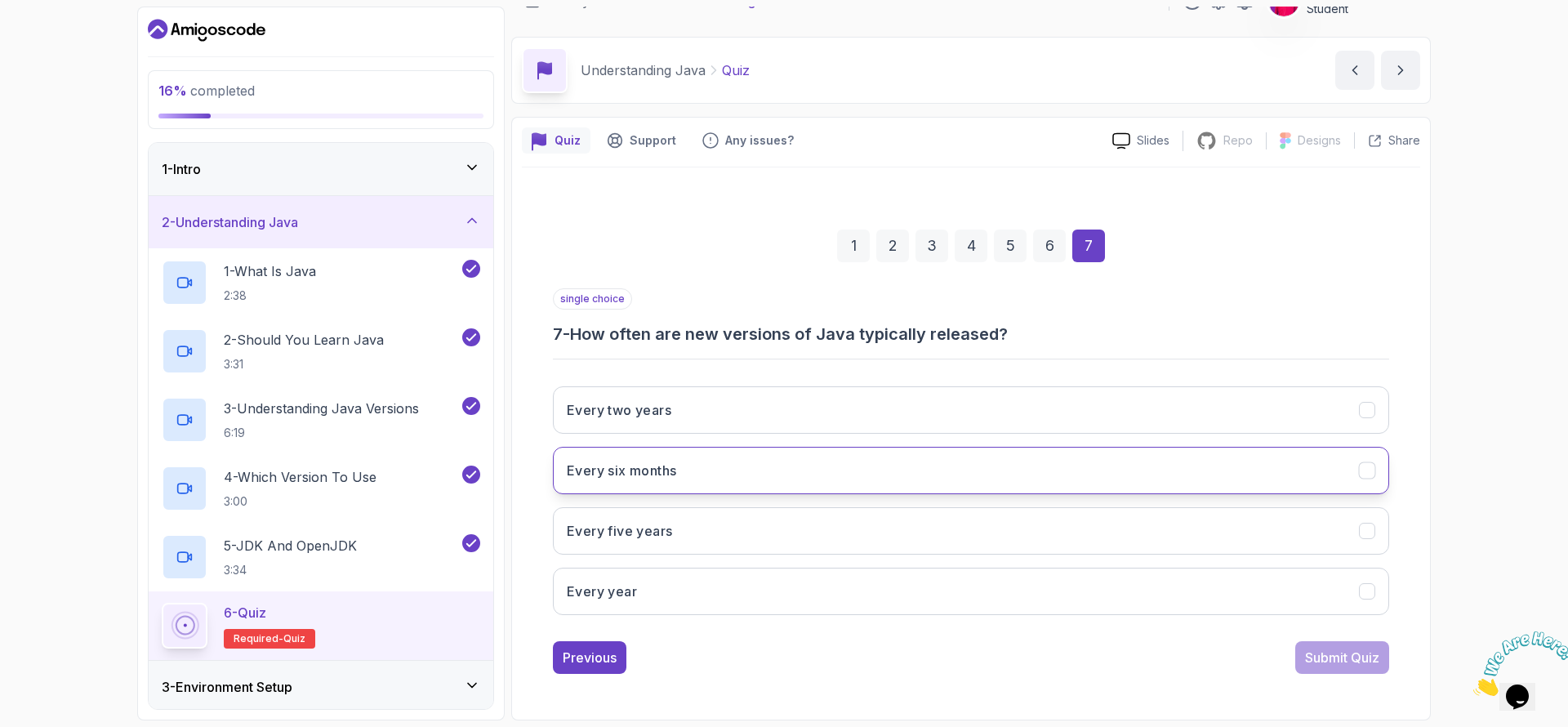
click at [585, 480] on button "Every six months" at bounding box center [970, 470] width 836 height 47
click at [1370, 663] on div "Submit Quiz" at bounding box center [1342, 658] width 74 height 19
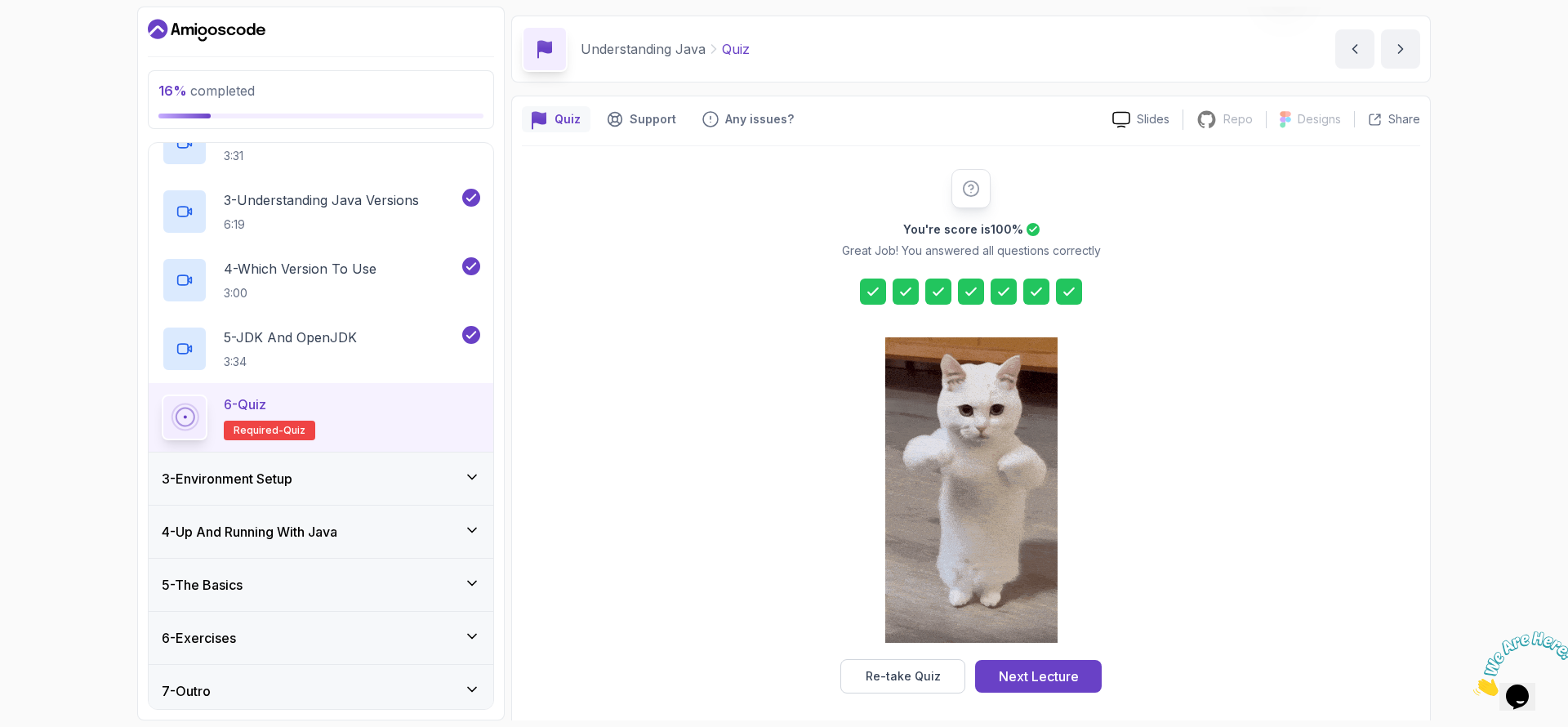
scroll to position [56, 0]
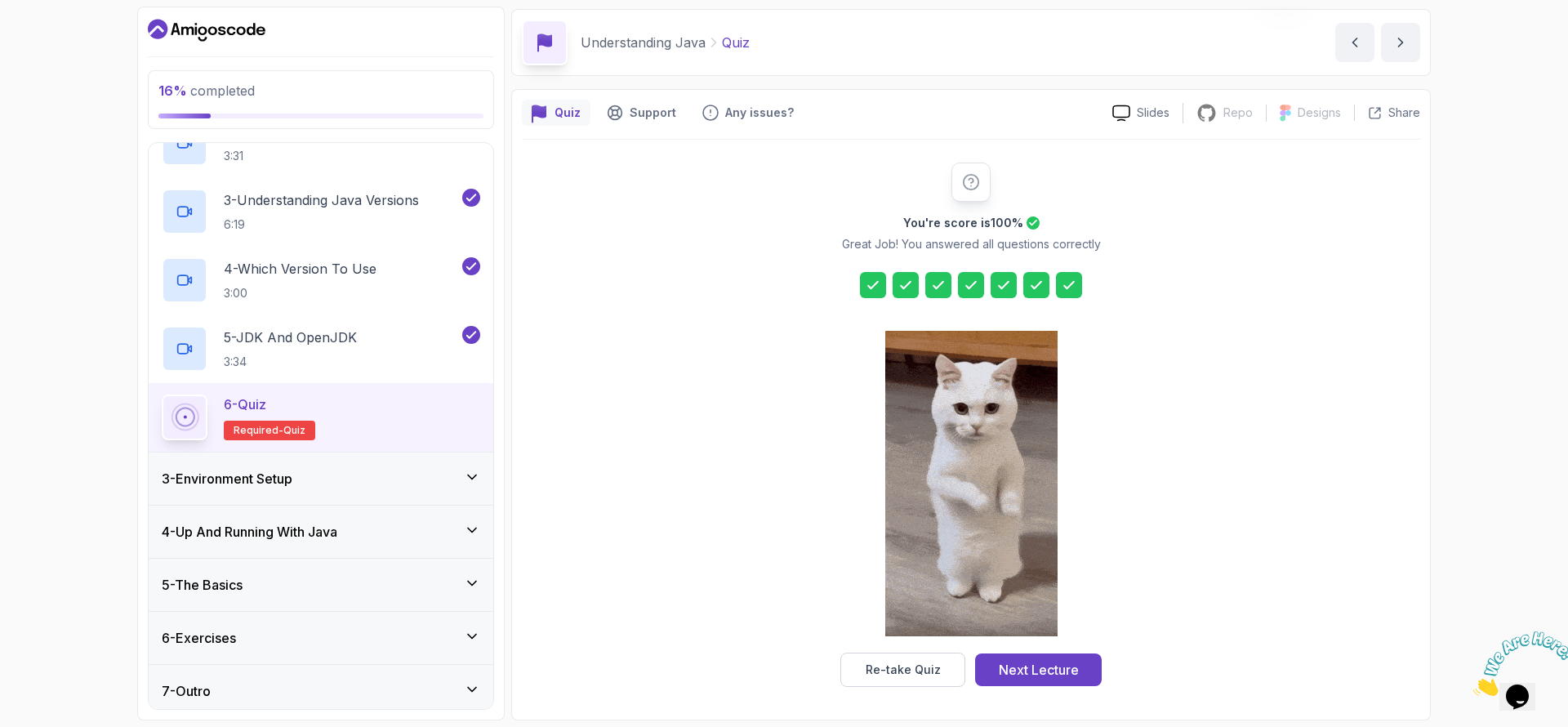
click at [1023, 692] on div "You're score is 100 % Great Job! You answered all questions correctly Re-take Q…" at bounding box center [971, 424] width 899 height 570
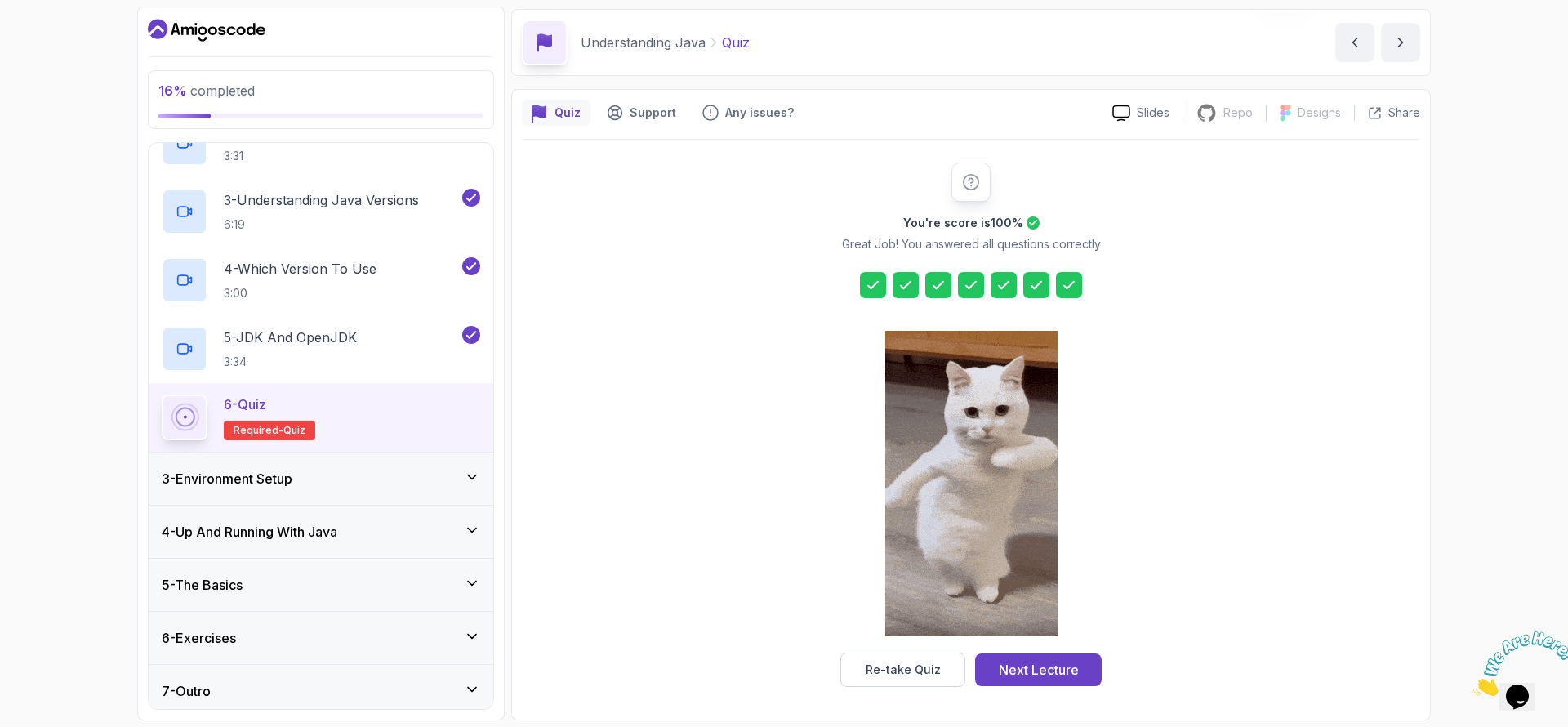
click at [1021, 675] on div "Next Lecture" at bounding box center [1039, 669] width 80 height 19
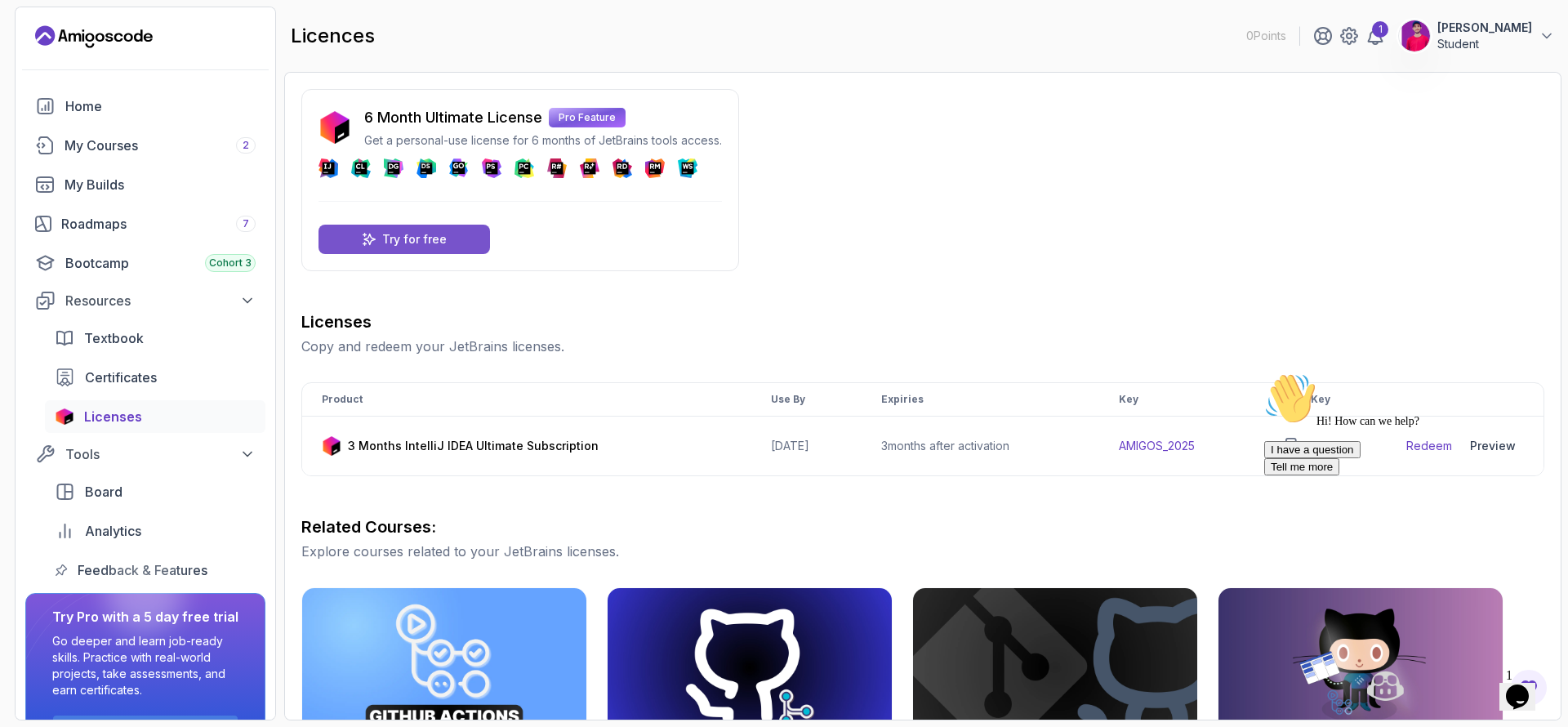
click at [384, 236] on p "Try for free" at bounding box center [414, 239] width 65 height 16
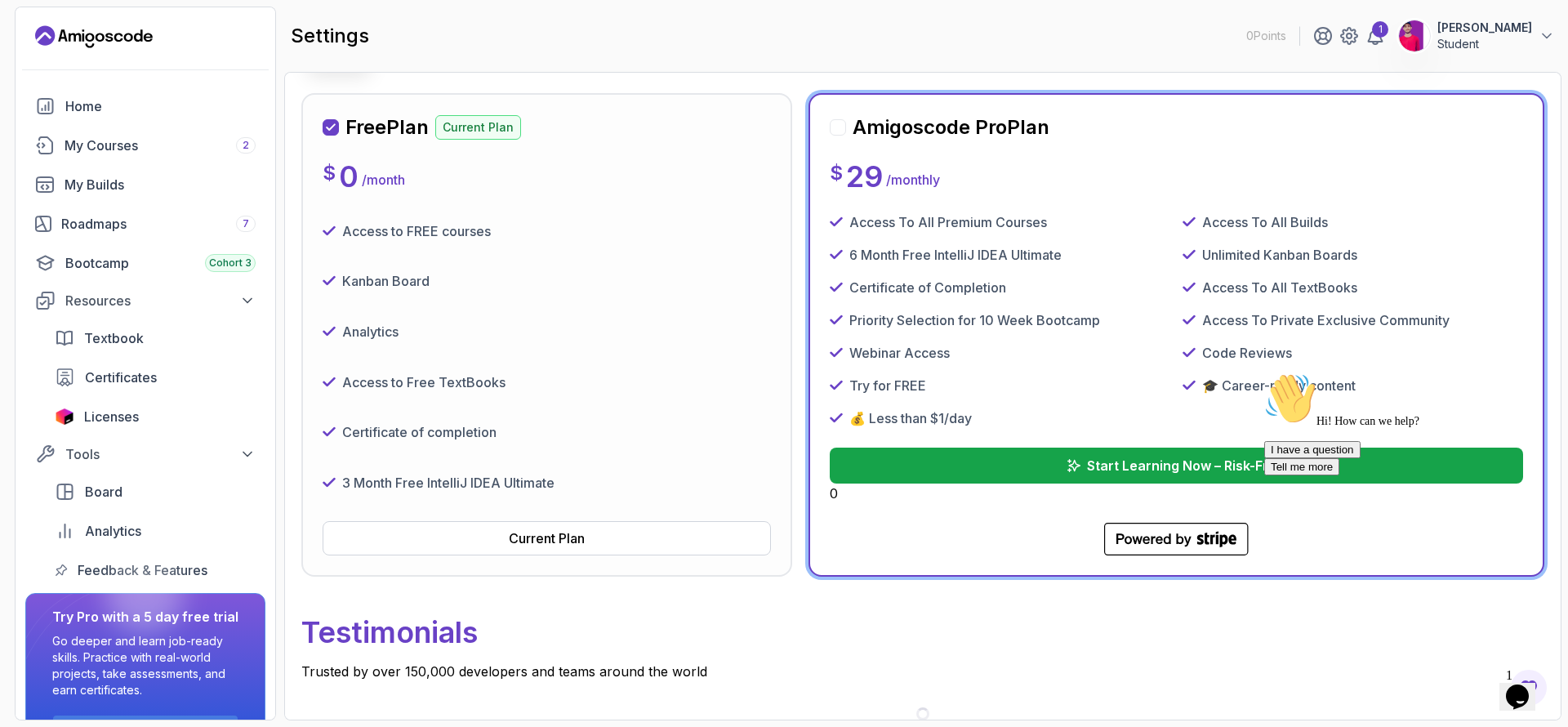
scroll to position [203, 0]
